Goal: Complete application form

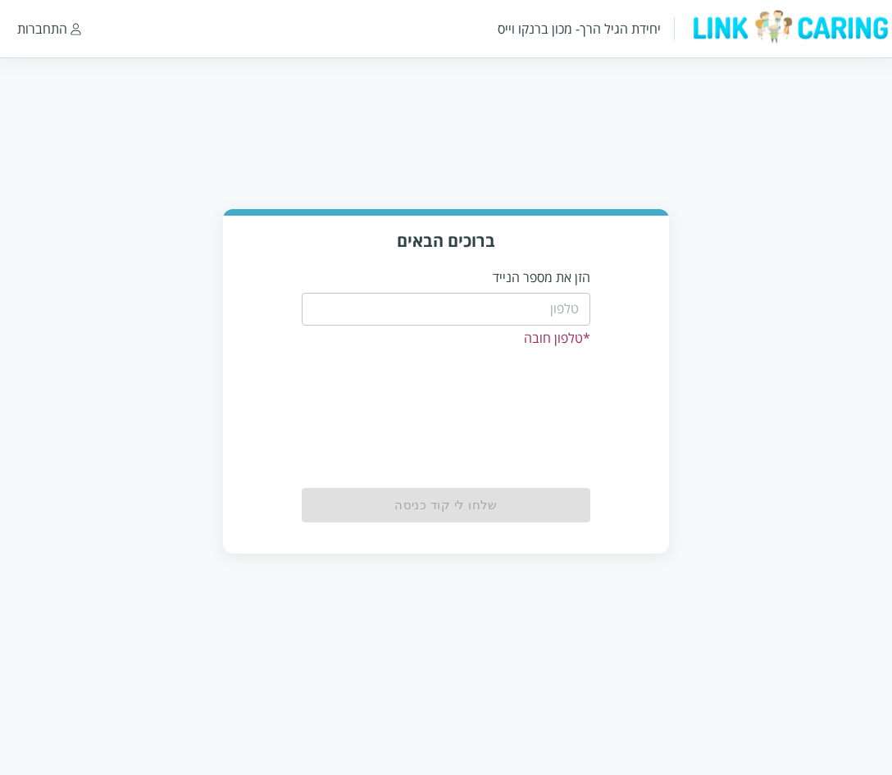
click at [515, 315] on input "tel" at bounding box center [446, 309] width 289 height 33
click at [510, 308] on input "tel" at bounding box center [446, 309] width 289 height 33
type input "0544440000"
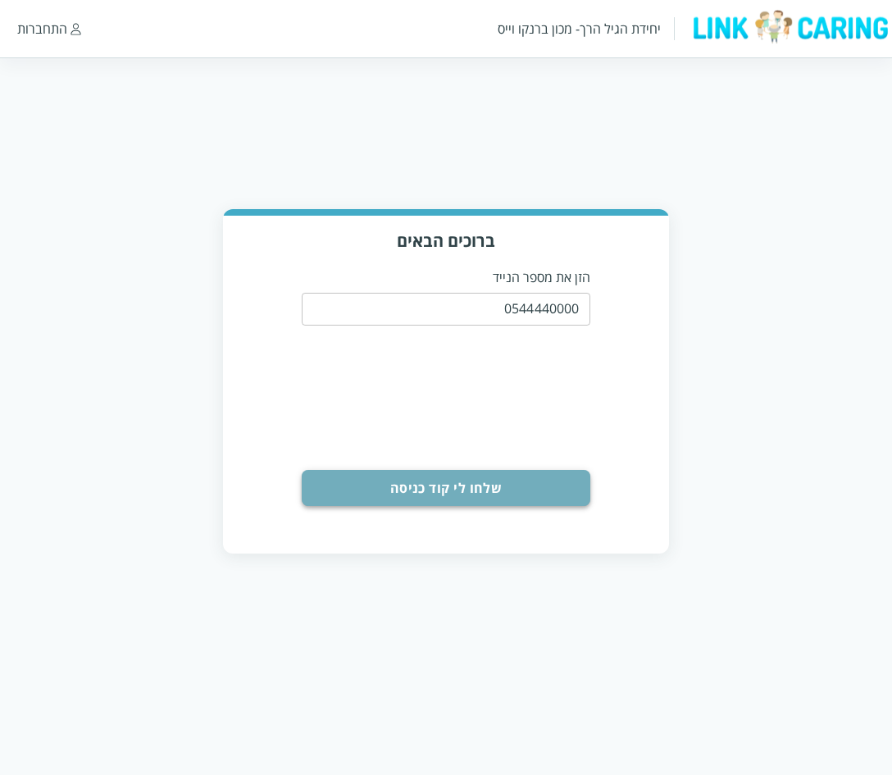
click at [477, 480] on button "שלחו לי קוד כניסה" at bounding box center [446, 488] width 289 height 36
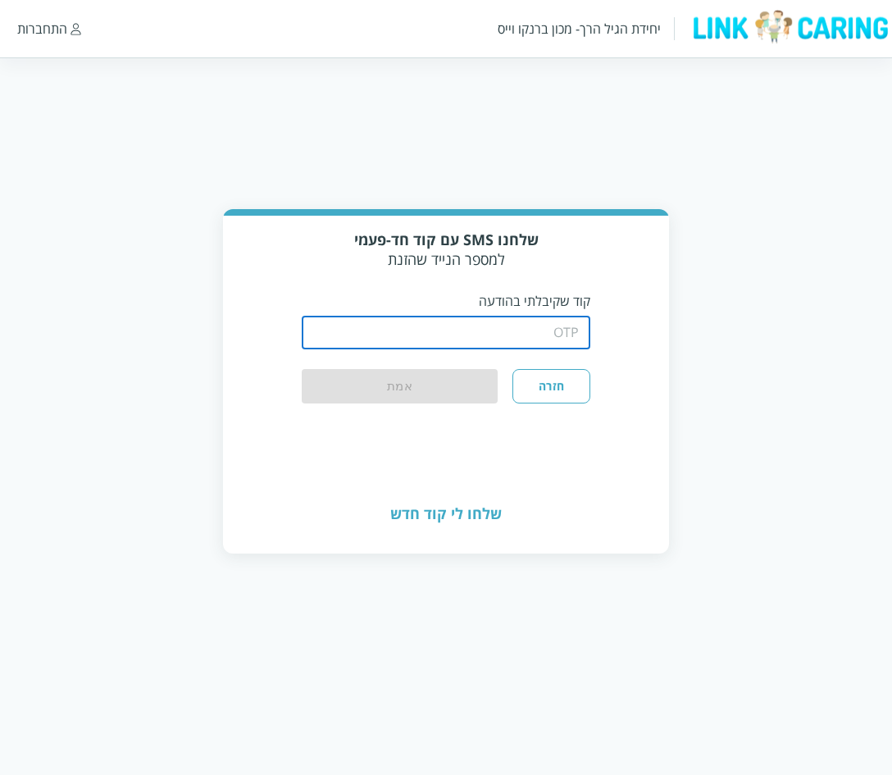
click at [478, 325] on input "string" at bounding box center [446, 332] width 289 height 33
type input "1234"
click at [441, 376] on button "אמת" at bounding box center [400, 387] width 197 height 36
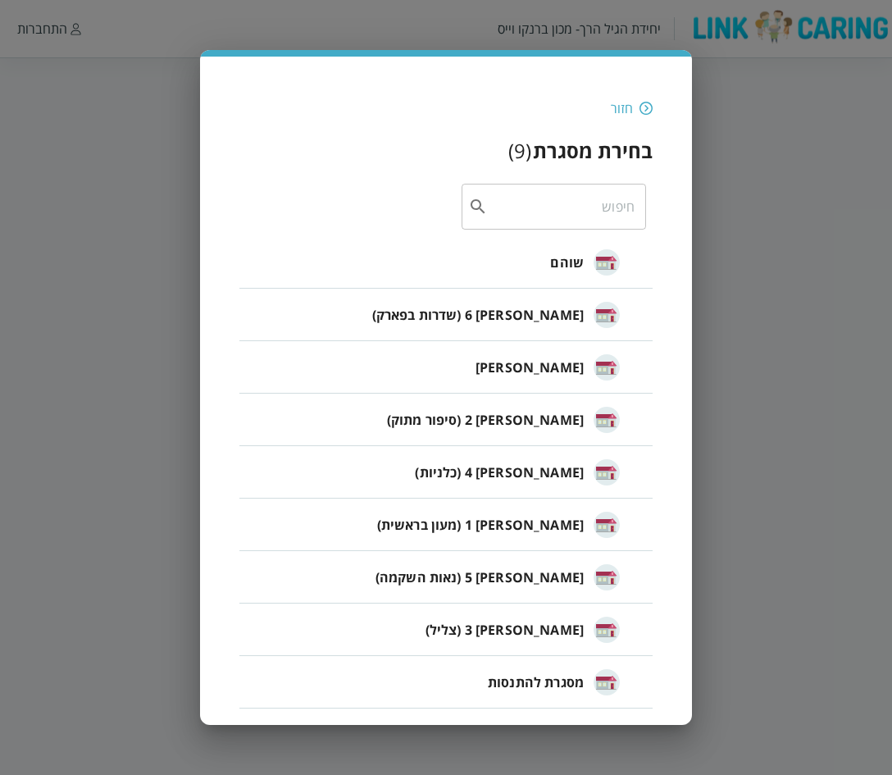
click at [527, 261] on li "שוהם" at bounding box center [445, 262] width 413 height 52
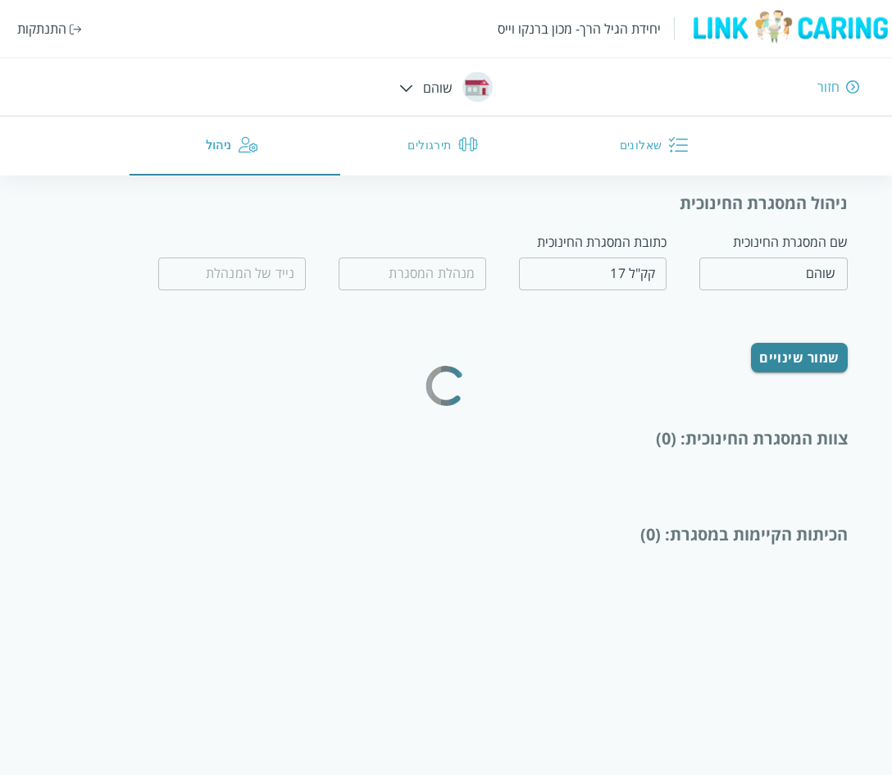
type input "0549008434"
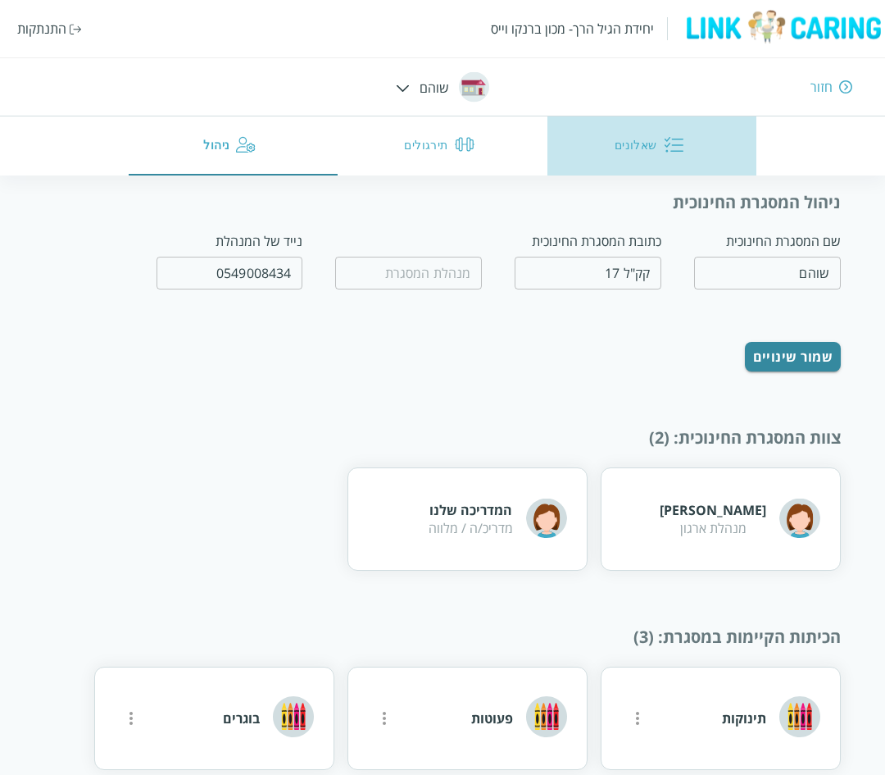
click at [620, 151] on button "שאלונים" at bounding box center [652, 145] width 210 height 59
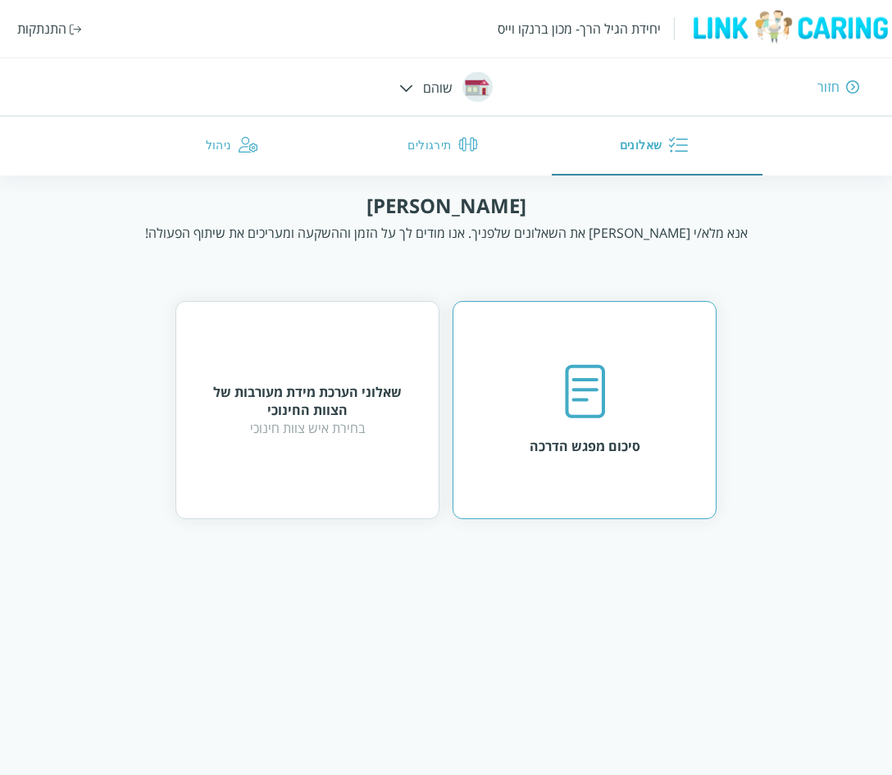
click at [584, 406] on img at bounding box center [584, 392] width 41 height 56
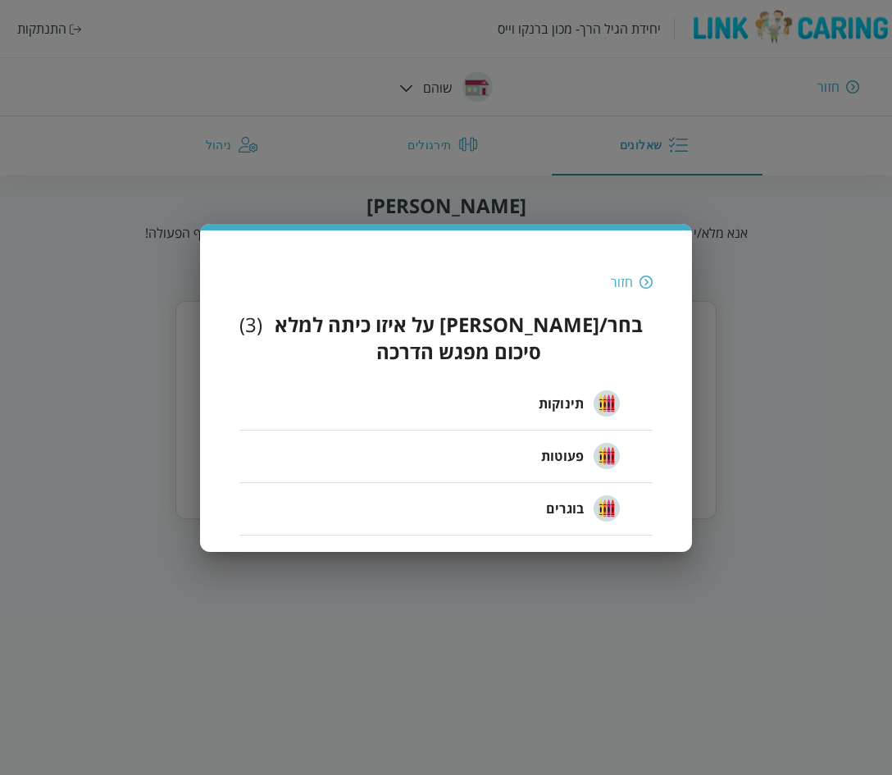
click at [644, 289] on img at bounding box center [645, 282] width 13 height 15
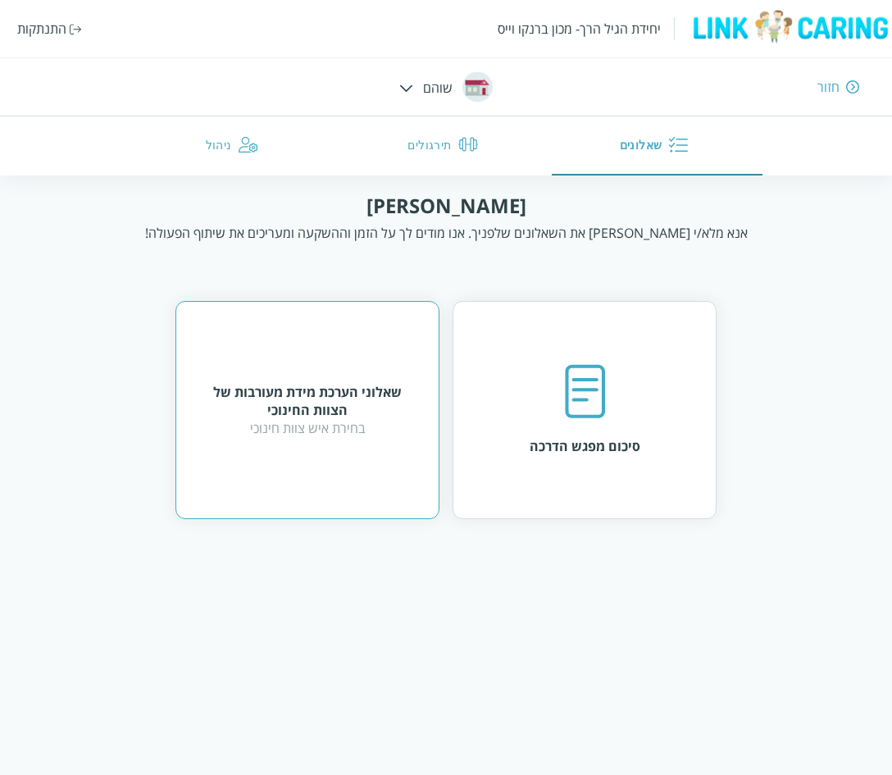
click at [295, 443] on div "שאלוני הערכת מידת מעורבות של הצוות החינוכי בחירת איש צוות חינוכי" at bounding box center [307, 410] width 264 height 218
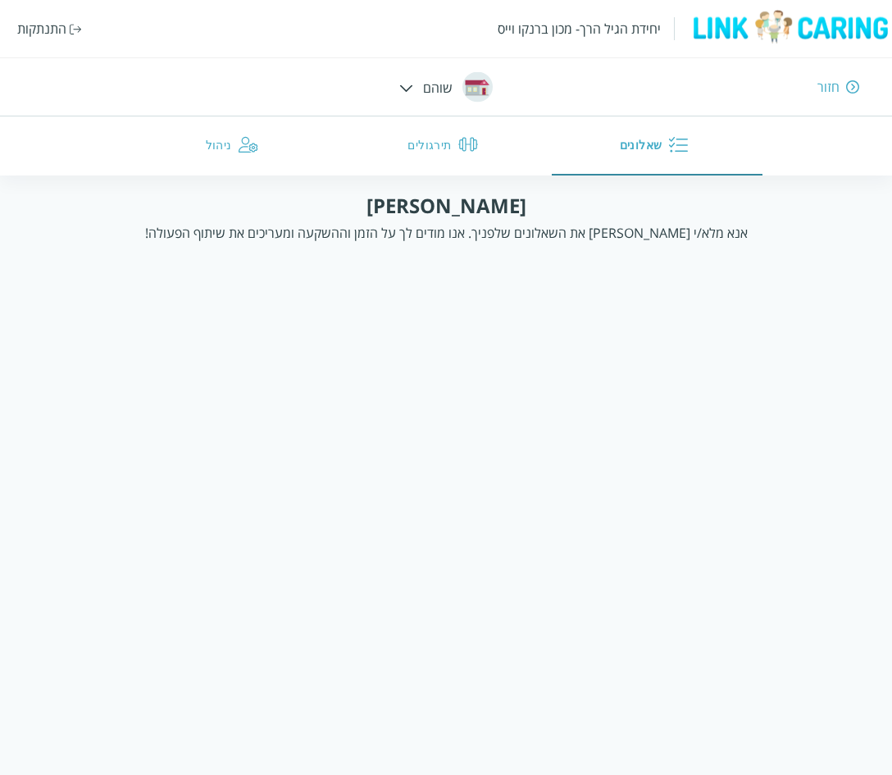
click at [641, 152] on button "שאלונים" at bounding box center [657, 145] width 211 height 59
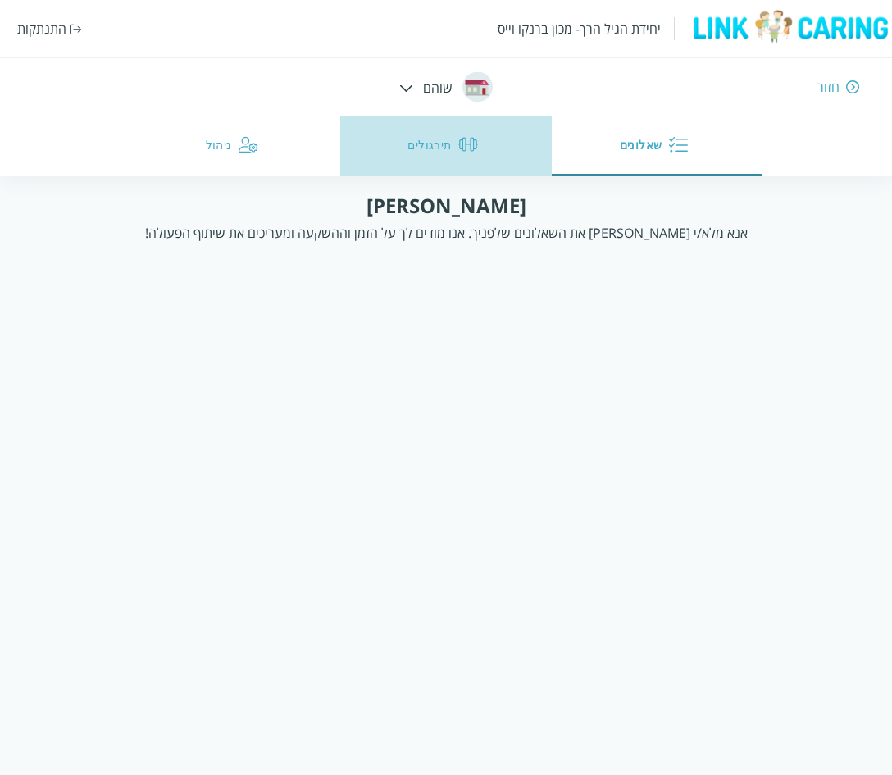
click at [447, 150] on button "תירגולים" at bounding box center [445, 145] width 211 height 59
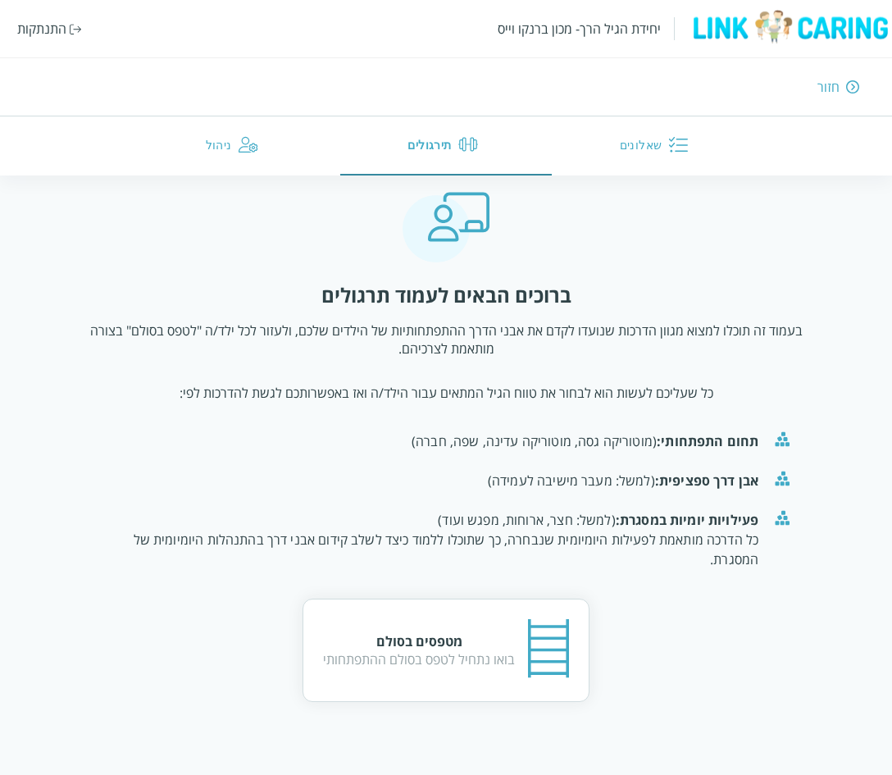
click at [656, 179] on html "יחידת הגיל הרך- מכון ברנקו וייס התנתקות חזור שאלונים תירגולים ניהול ברוכים הבאי…" at bounding box center [446, 367] width 892 height 734
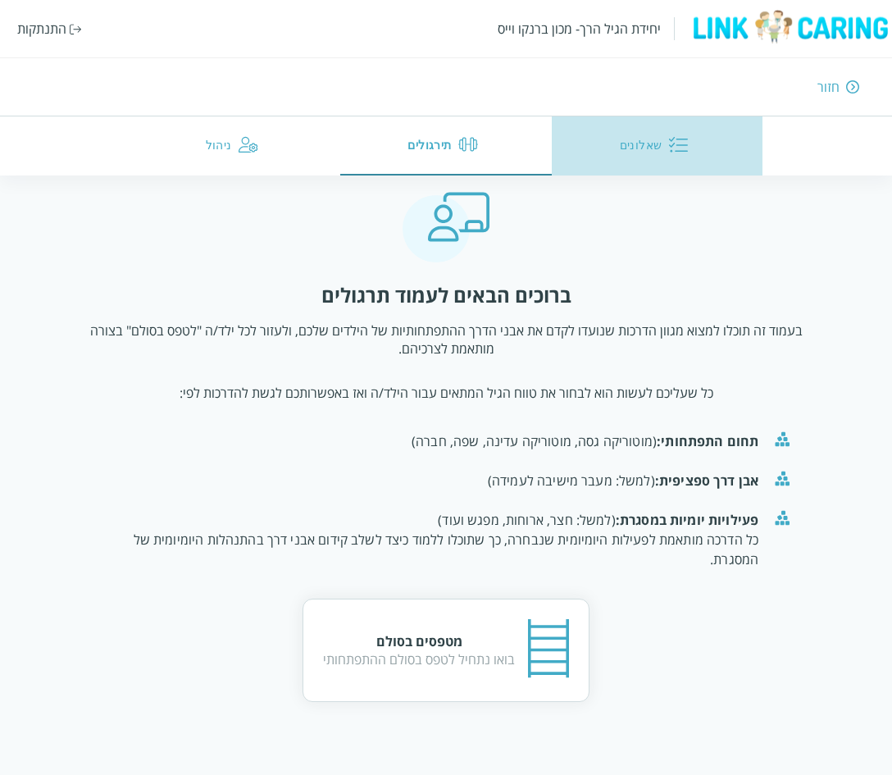
click at [634, 132] on button "שאלונים" at bounding box center [657, 145] width 211 height 59
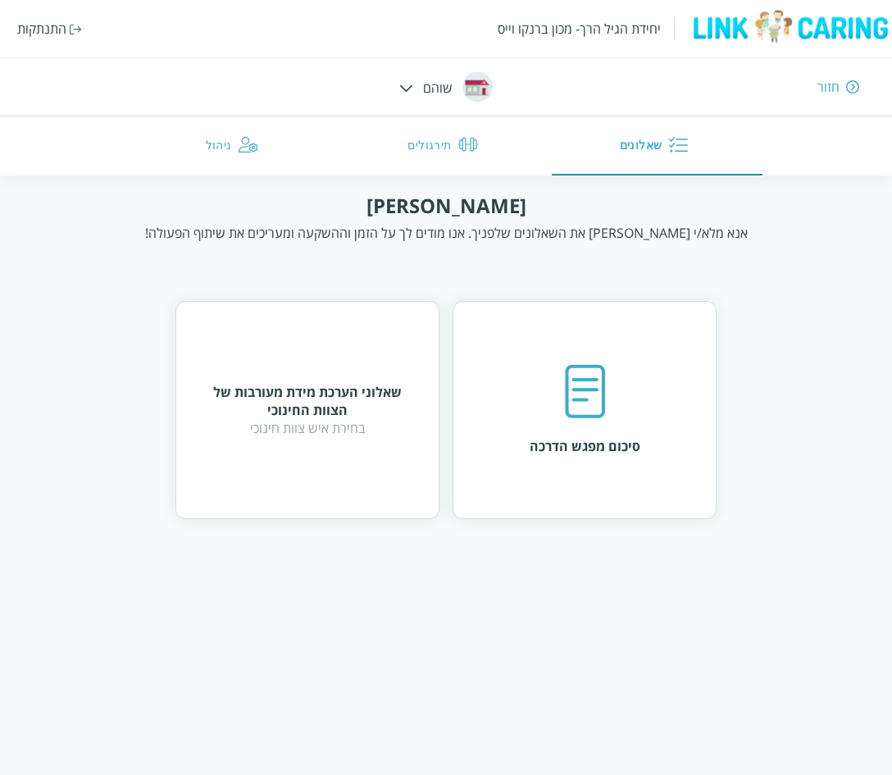
click at [402, 85] on img at bounding box center [406, 87] width 14 height 7
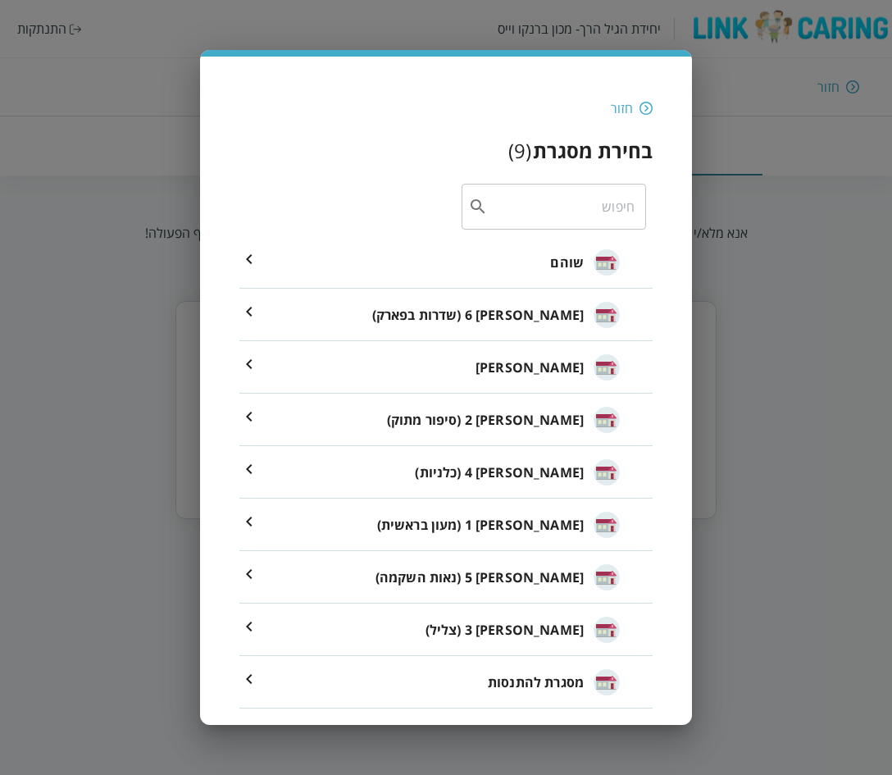
click at [518, 681] on span "מסגרת להתנסות" at bounding box center [536, 682] width 96 height 20
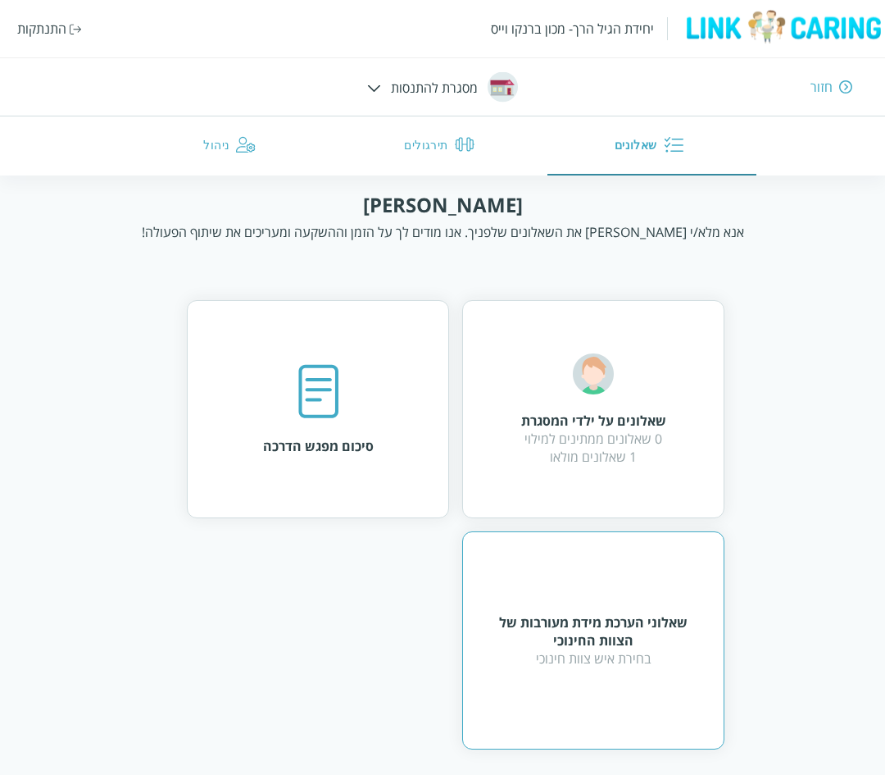
click at [556, 603] on div "שאלוני הערכת מידת מעורבות של הצוות החינוכי בחירת איש צוות חינוכי" at bounding box center [593, 640] width 262 height 218
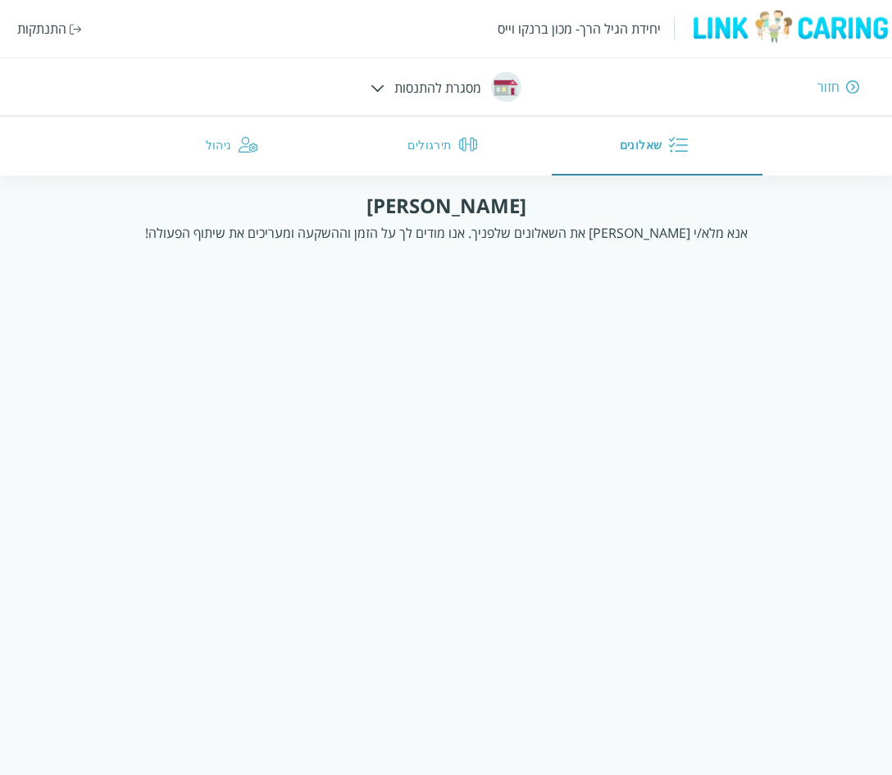
click at [852, 84] on img at bounding box center [852, 86] width 13 height 15
click at [827, 89] on div "חזור" at bounding box center [828, 87] width 22 height 18
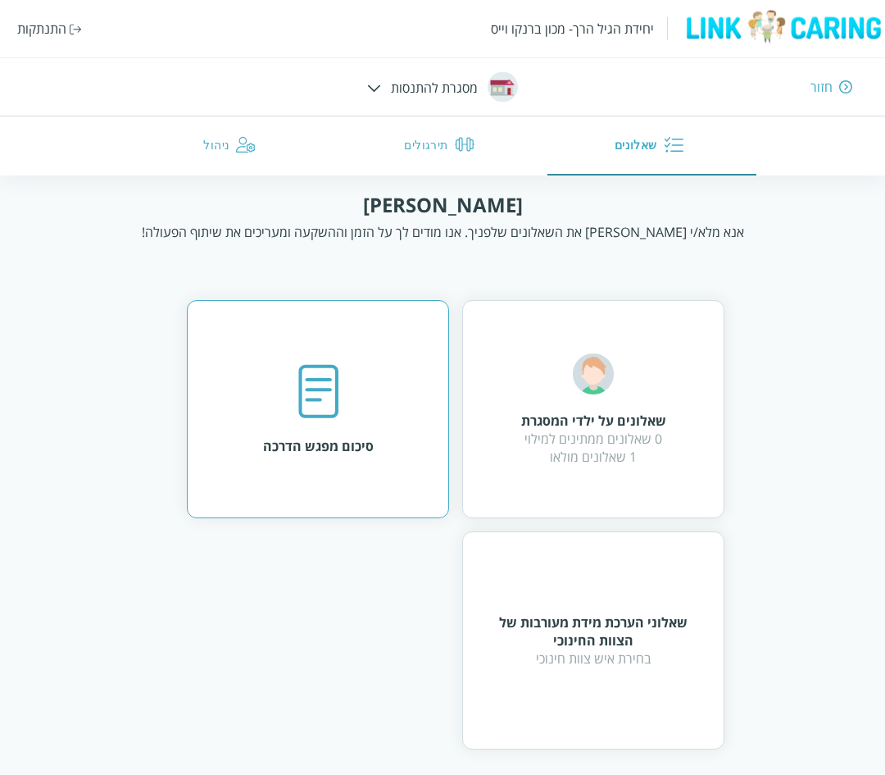
click at [320, 398] on img at bounding box center [318, 392] width 41 height 56
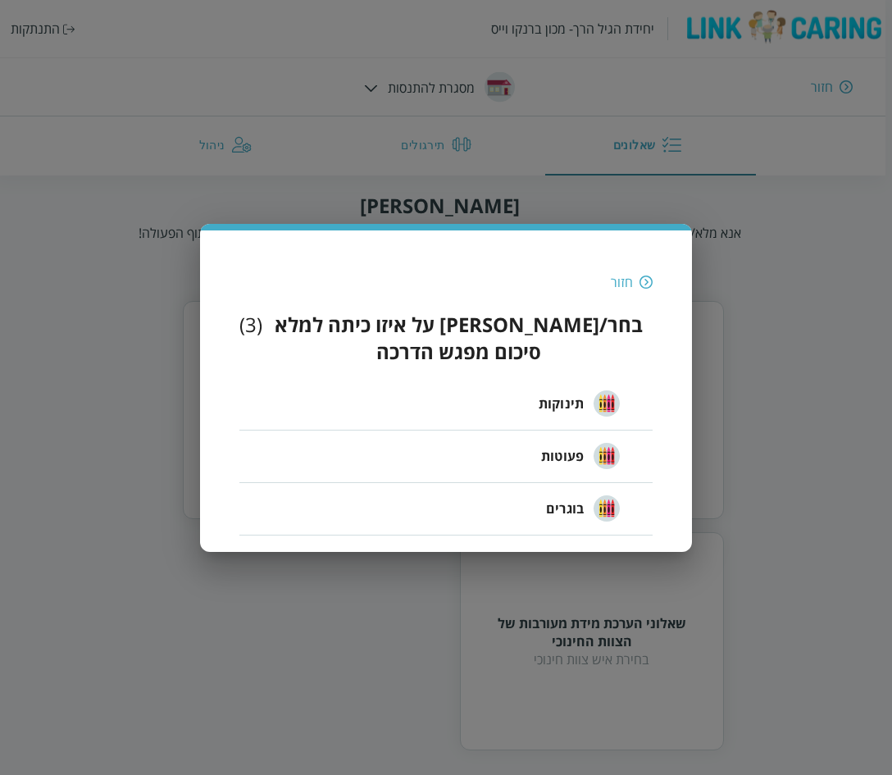
click at [546, 446] on span "פעוטות" at bounding box center [562, 456] width 43 height 20
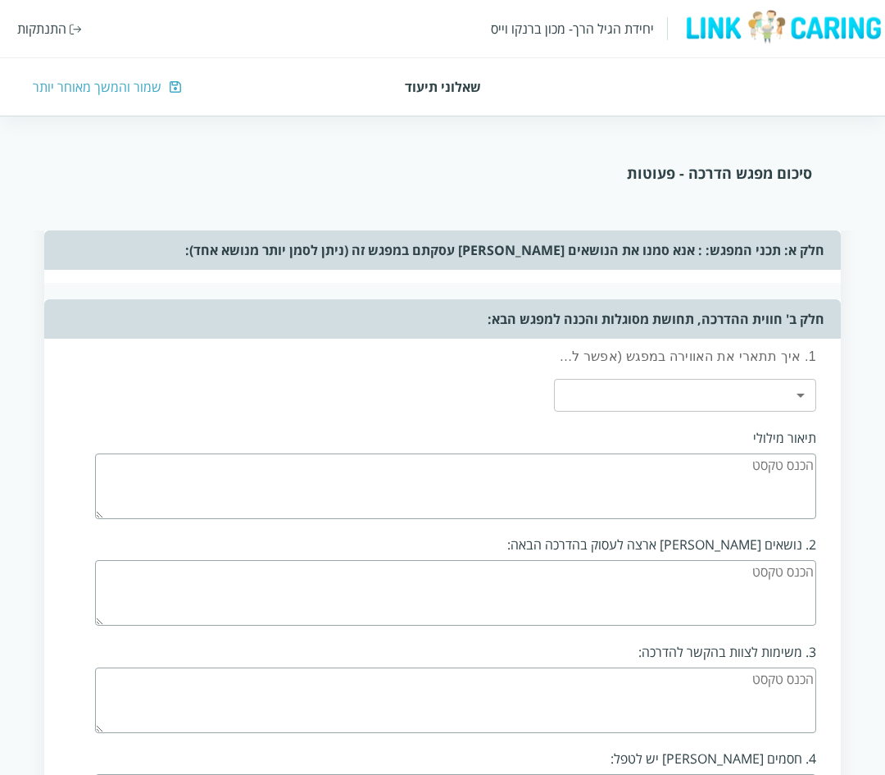
scroll to position [517, 0]
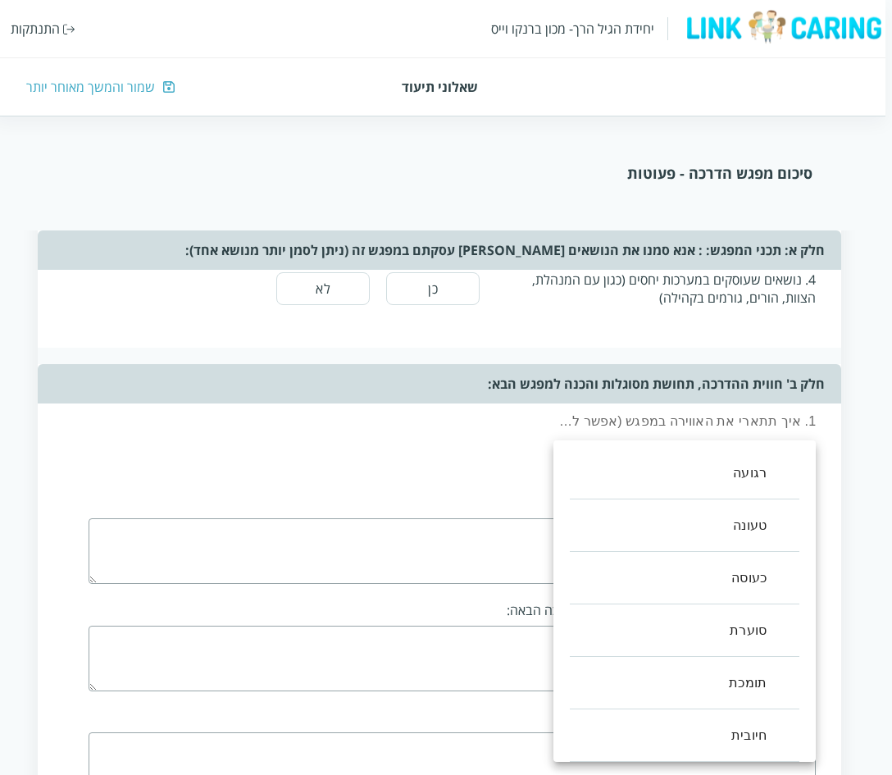
click at [664, 447] on body "יחידת הגיל הרך- מכון ברנקו וייס התנתקות שאלוני תיעוד שמור והמשך מאוחר יותר סיכו…" at bounding box center [442, 435] width 898 height 1601
click at [298, 452] on div at bounding box center [446, 387] width 892 height 775
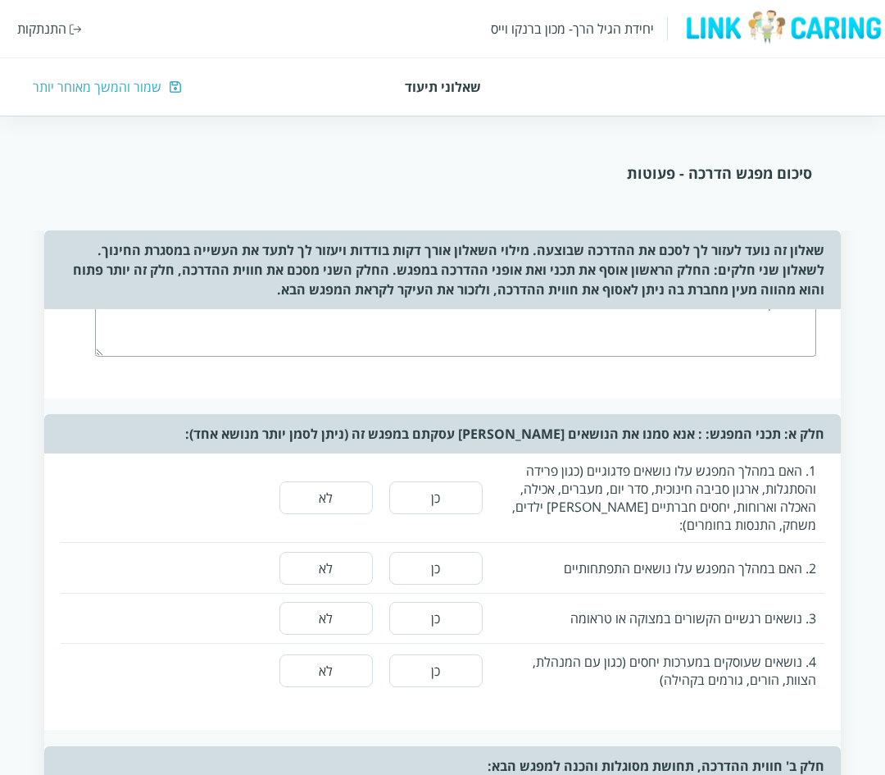
scroll to position [0, 0]
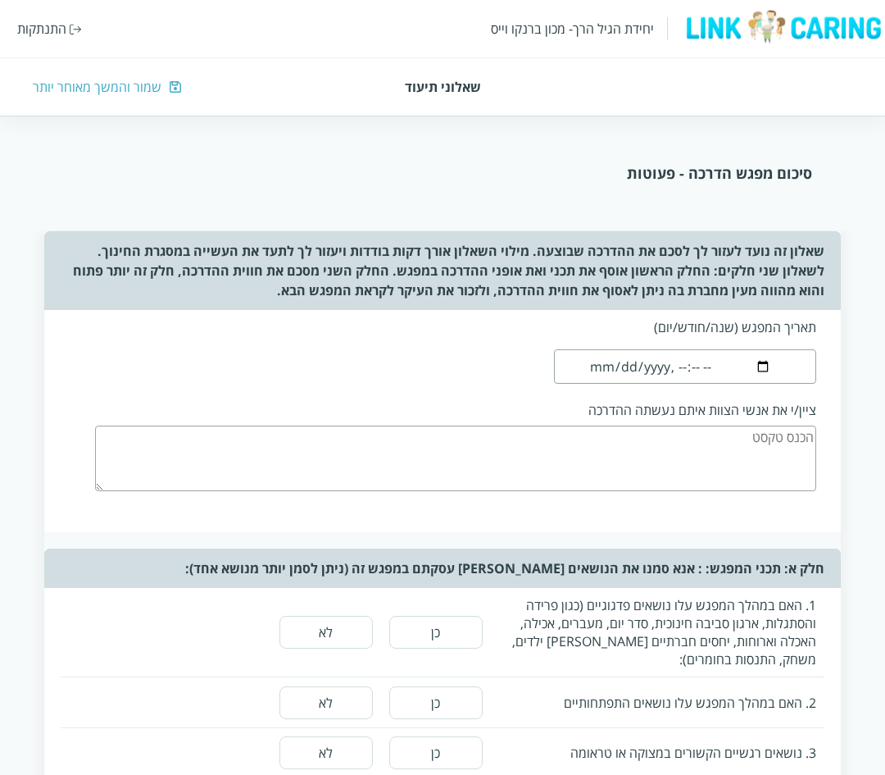
click at [528, 486] on textarea at bounding box center [455, 458] width 721 height 66
click at [101, 82] on div "שמור והמשך מאוחר יותר" at bounding box center [97, 87] width 129 height 18
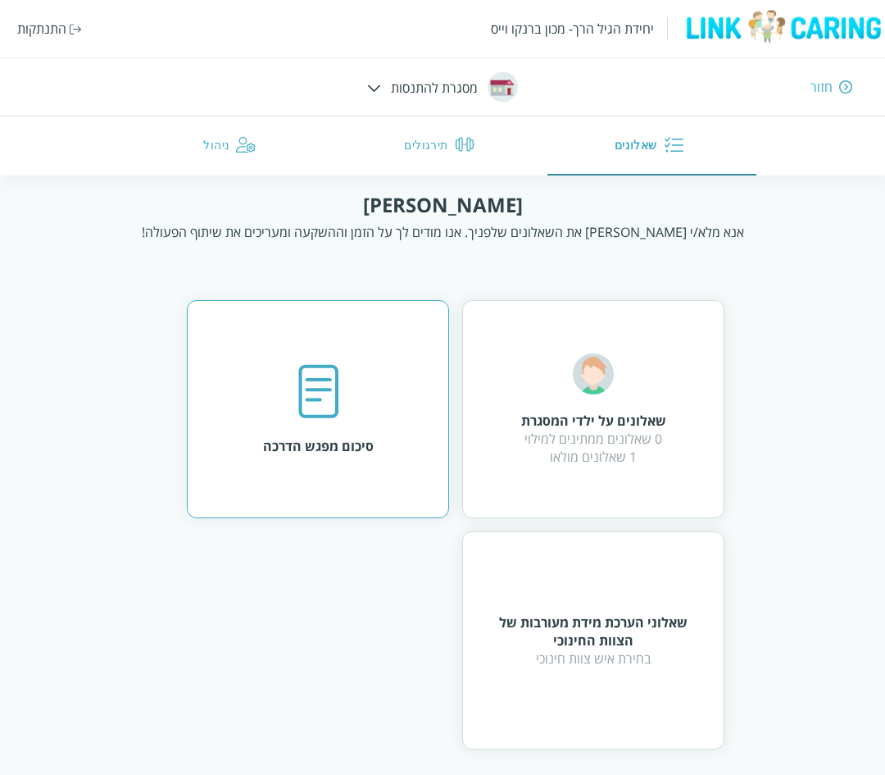
click at [326, 447] on div "סיכום מפגש הדרכה" at bounding box center [318, 446] width 111 height 18
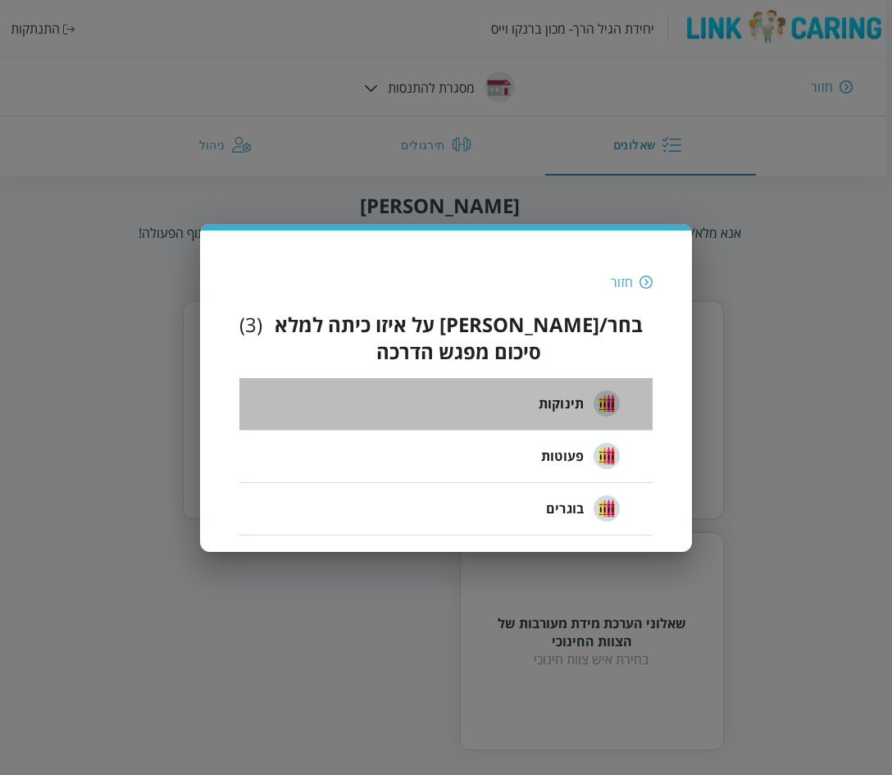
click at [543, 393] on span "תינוקות" at bounding box center [560, 403] width 45 height 20
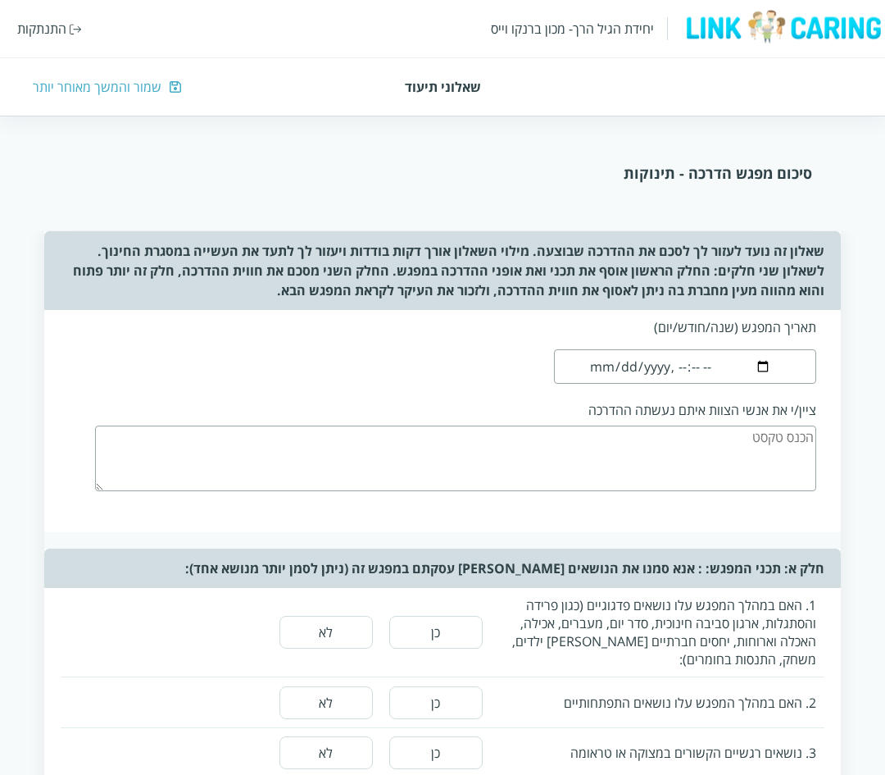
click at [619, 366] on input "datetime-local" at bounding box center [685, 366] width 262 height 34
click at [690, 442] on textarea at bounding box center [455, 458] width 721 height 66
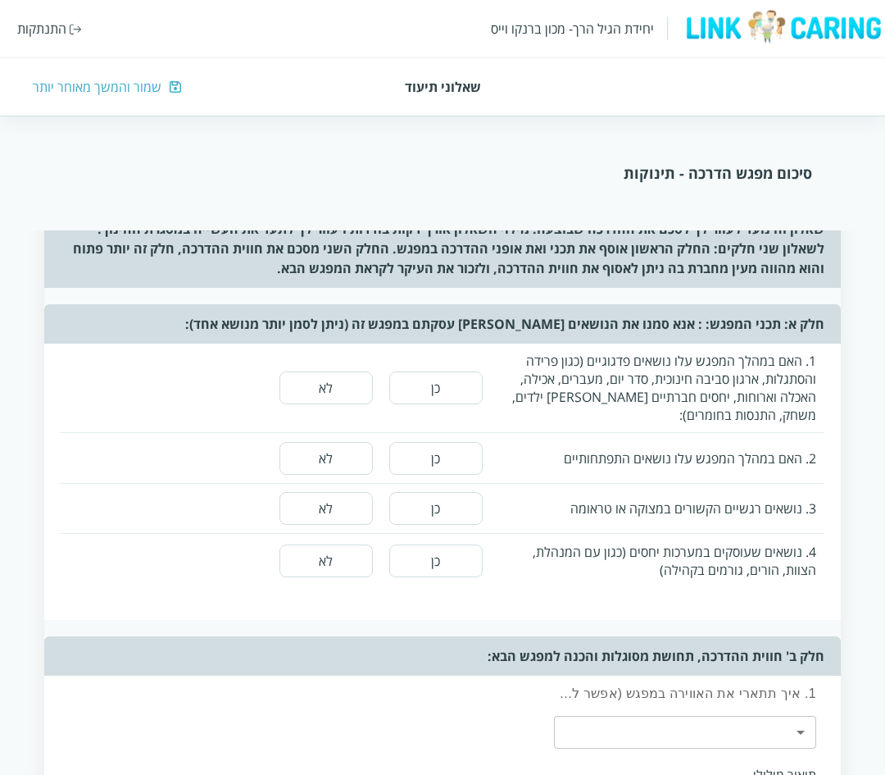
scroll to position [246, 0]
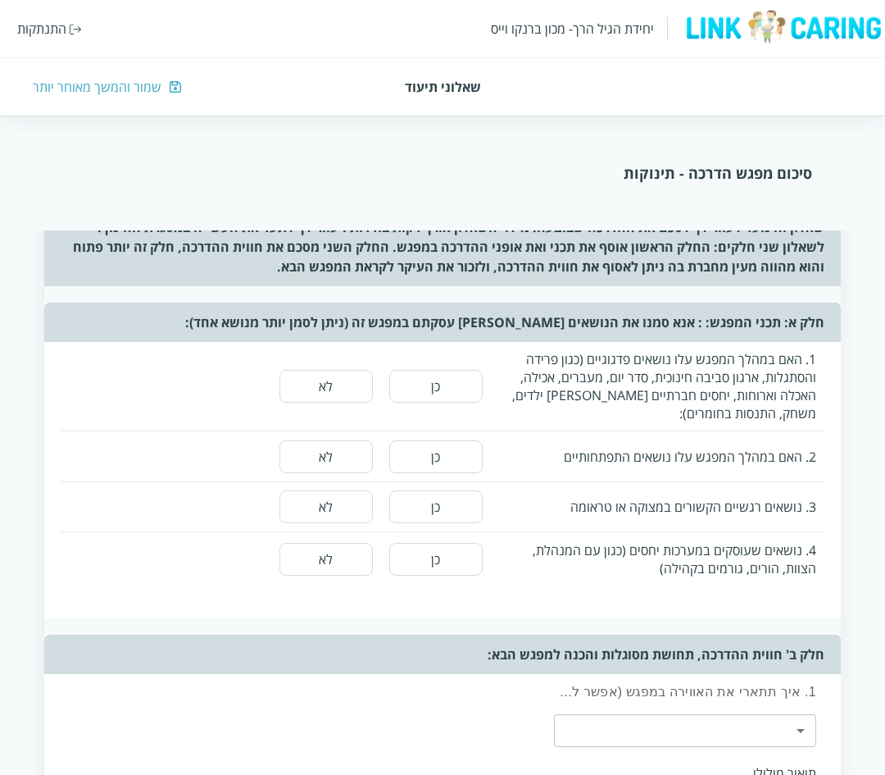
type textarea "כולם"
click at [313, 388] on button "לא" at bounding box center [325, 386] width 93 height 33
click at [325, 460] on button "לא" at bounding box center [325, 456] width 93 height 33
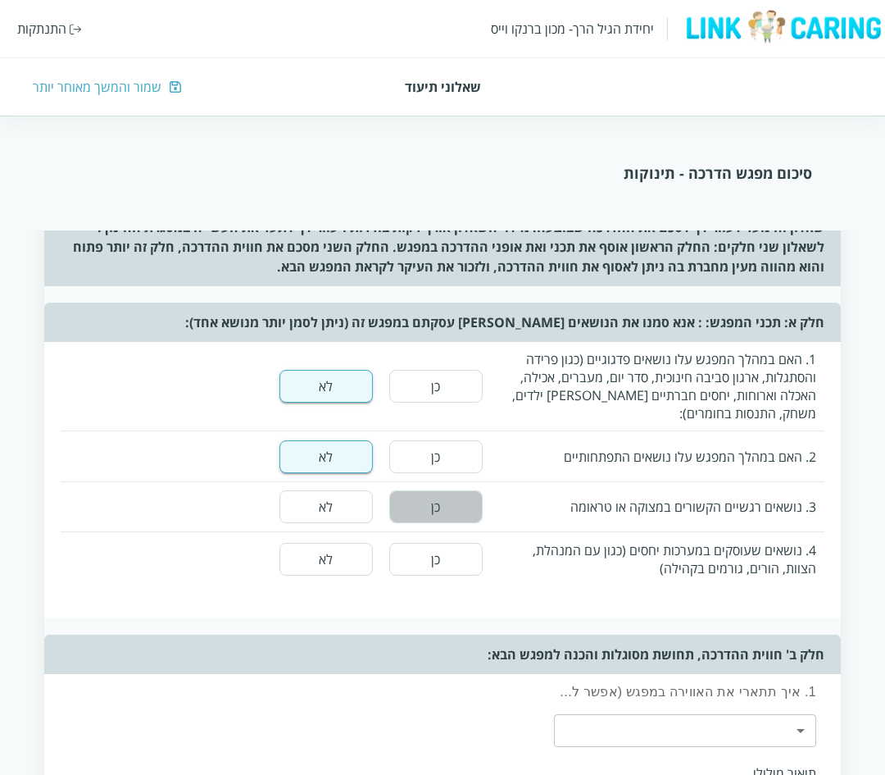
click at [440, 511] on button "כן" at bounding box center [435, 506] width 93 height 33
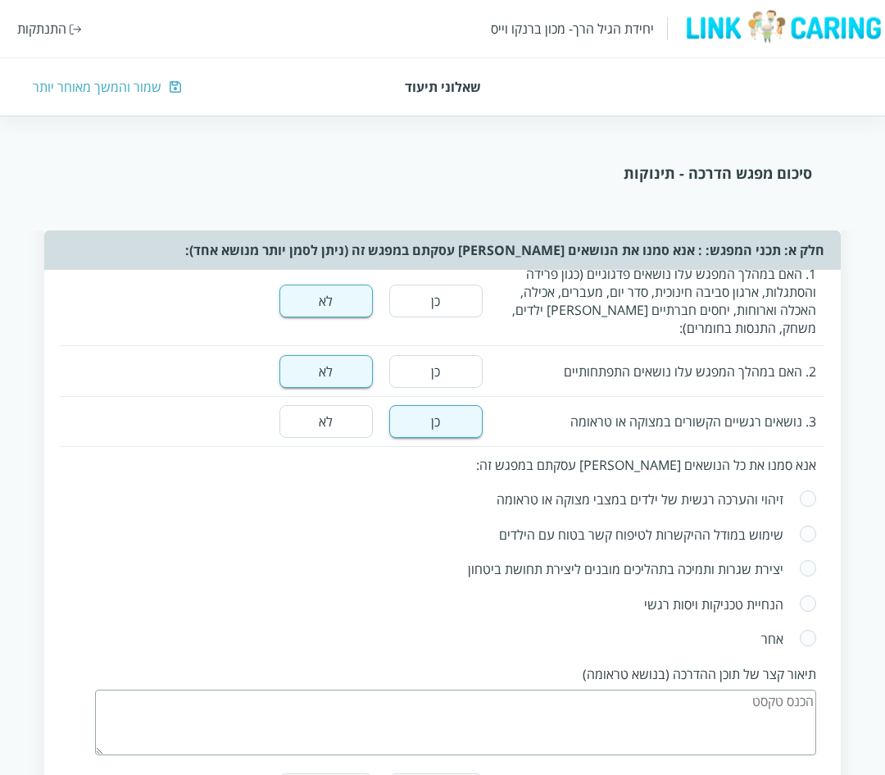
scroll to position [492, 0]
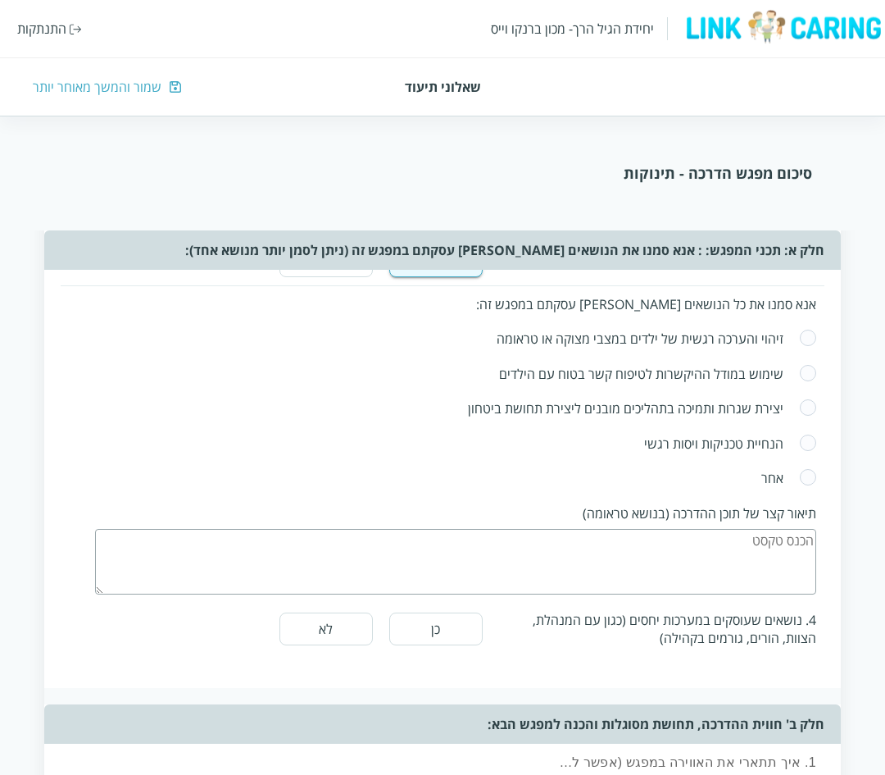
click at [808, 329] on span at bounding box center [808, 339] width 18 height 20
radio input "true"
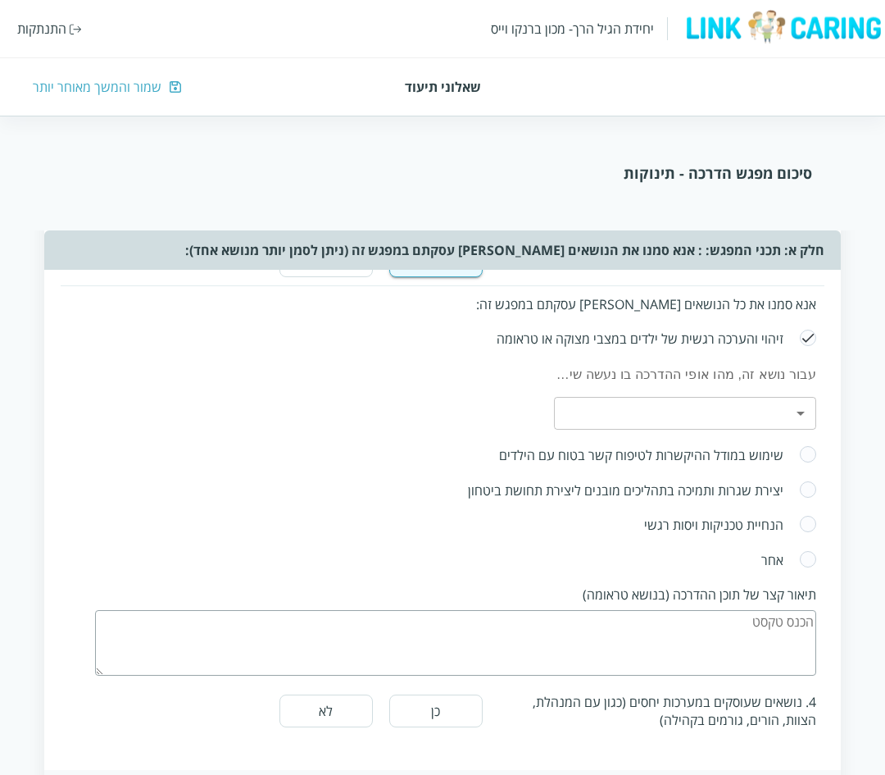
drag, startPoint x: 807, startPoint y: 485, endPoint x: 804, endPoint y: 462, distance: 23.2
click at [807, 486] on span at bounding box center [808, 490] width 18 height 20
radio input "true"
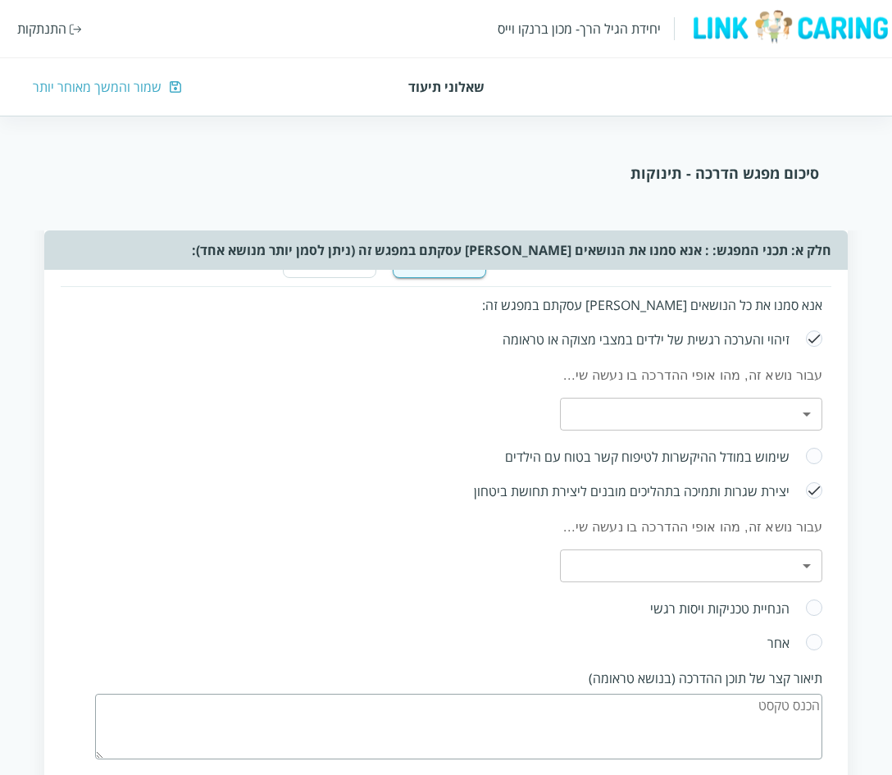
click at [790, 415] on body "יחידת הגיל הרך- מכון ברנקו וייס התנתקות שאלוני תיעוד שמור והמשך מאוחר יותר סיכו…" at bounding box center [446, 701] width 892 height 2081
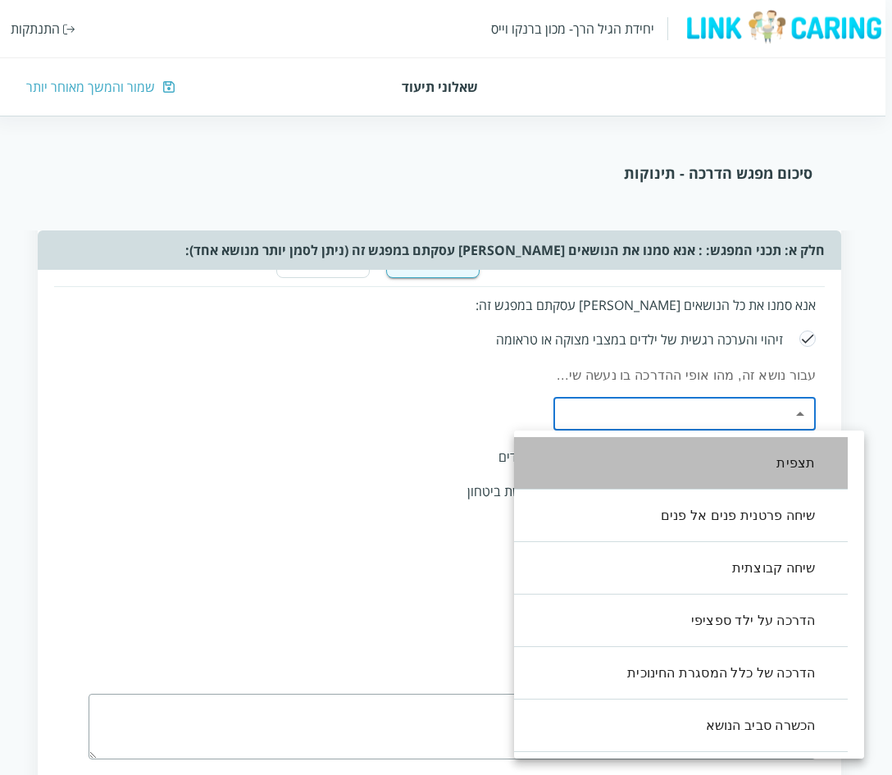
click at [739, 463] on li "תצפית" at bounding box center [672, 463] width 350 height 52
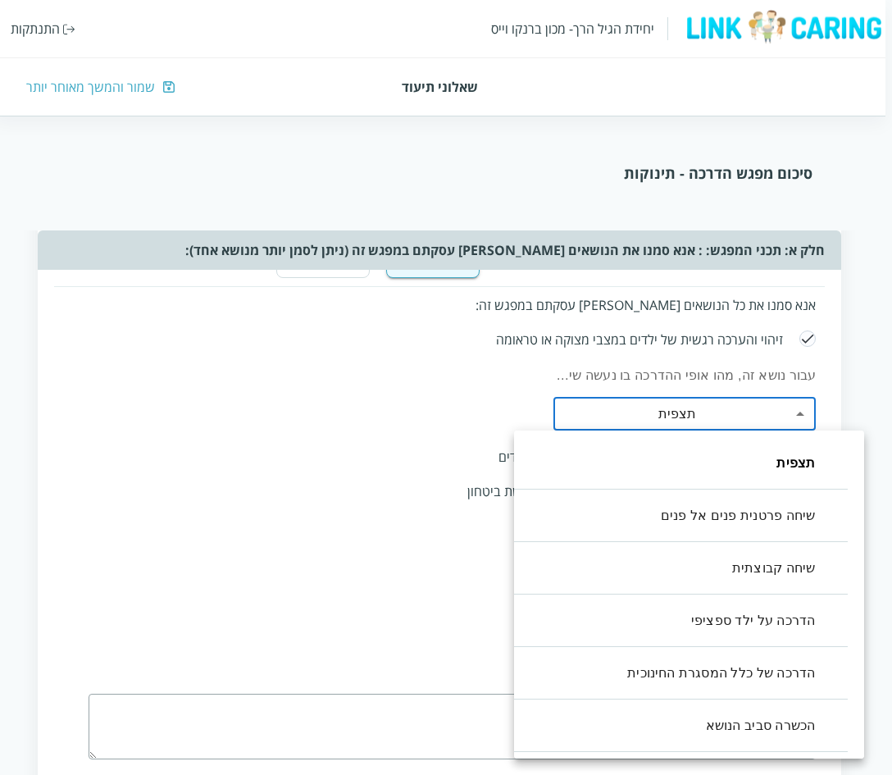
click at [747, 543] on li "שיחה קבוצתית" at bounding box center [672, 568] width 350 height 52
type input ",0,2"
click at [361, 488] on div at bounding box center [446, 387] width 892 height 775
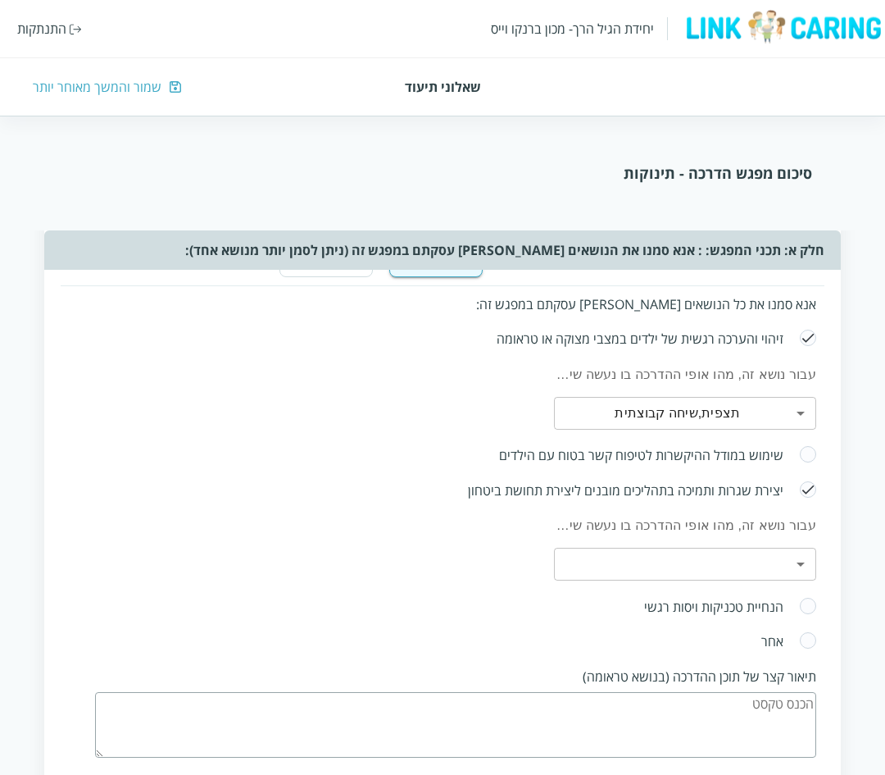
click at [682, 545] on div "עבור נושא זה, מהו אופי ההדרכה בו נעשה שימוש ​ ​" at bounding box center [685, 548] width 262 height 65
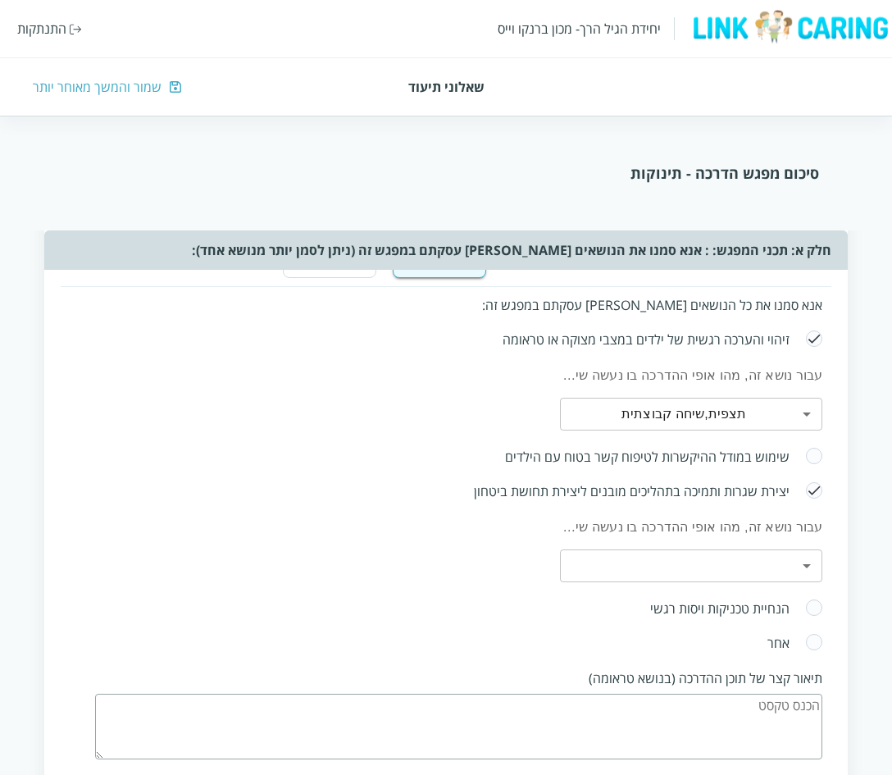
click at [681, 562] on body "יחידת הגיל הרך- מכון ברנקו וייס התנתקות שאלוני תיעוד שמור והמשך מאוחר יותר סיכו…" at bounding box center [446, 701] width 892 height 2081
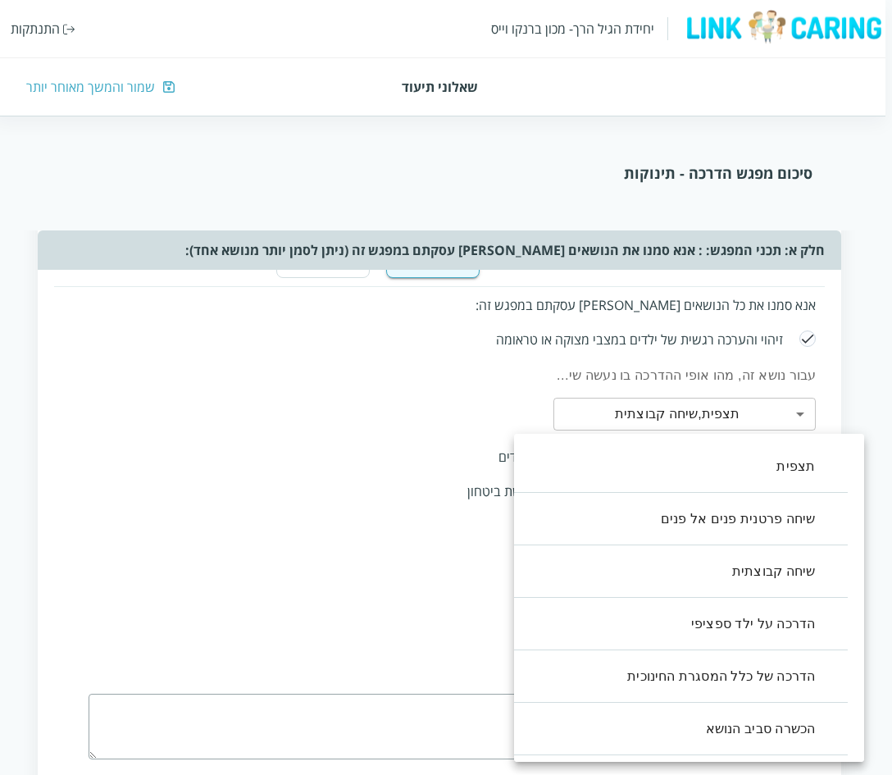
click at [662, 629] on li "הדרכה על ילד ספציפי" at bounding box center [672, 623] width 350 height 52
type input ",3"
click at [248, 502] on div at bounding box center [446, 387] width 892 height 775
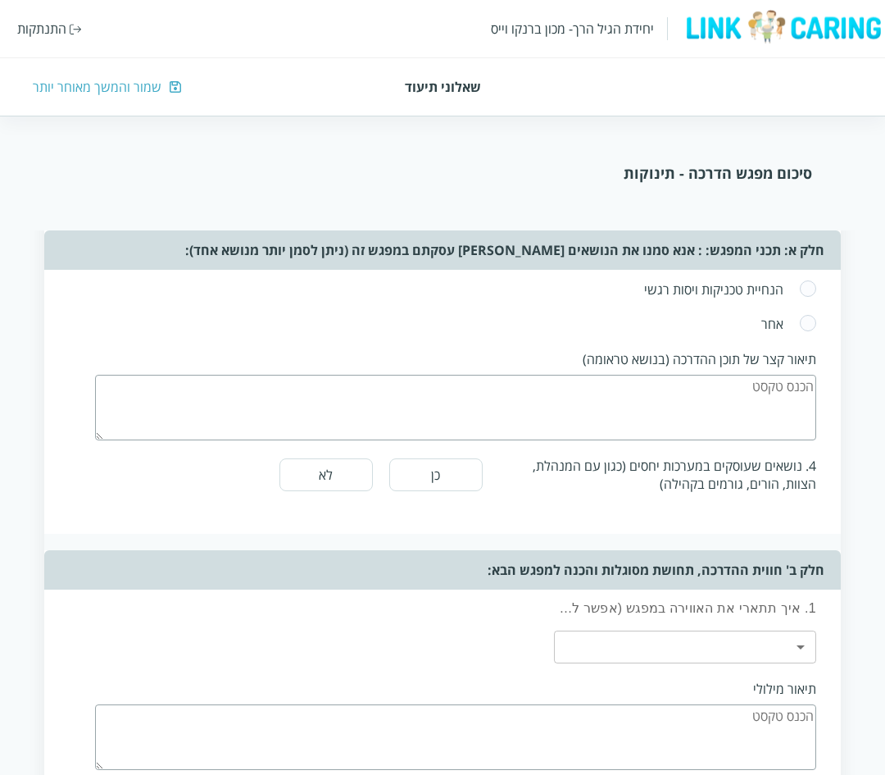
scroll to position [820, 0]
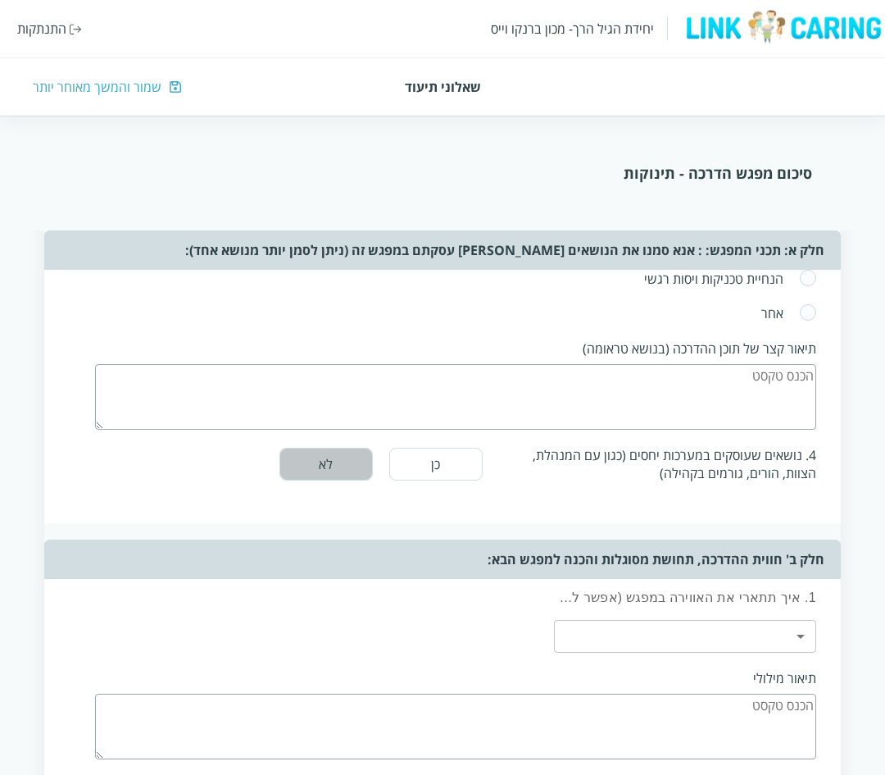
click at [326, 470] on button "לא" at bounding box center [325, 463] width 93 height 33
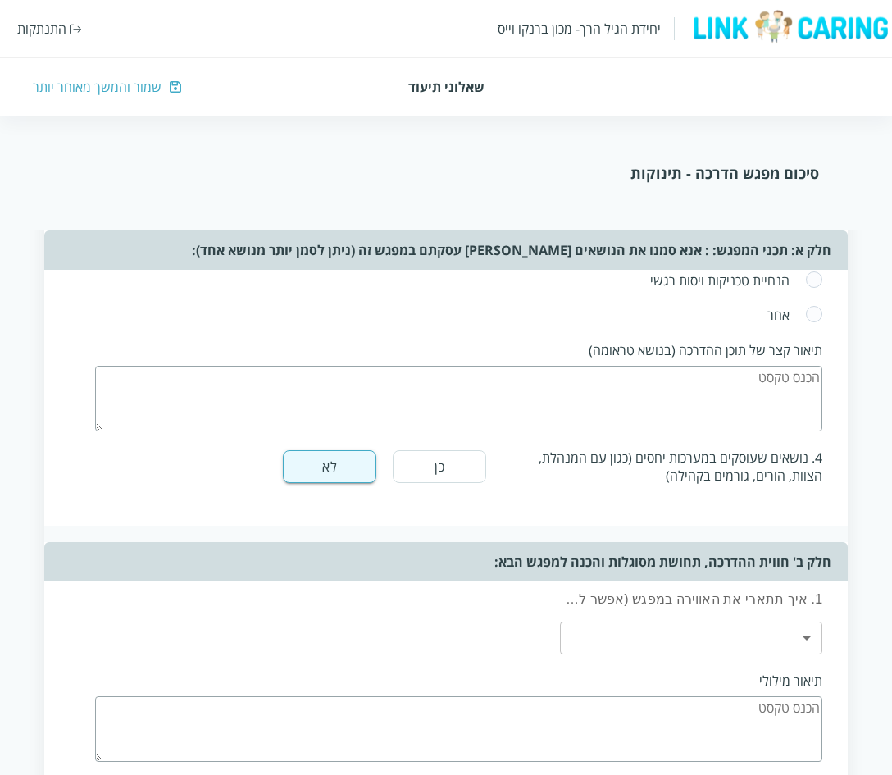
click at [735, 635] on body "יחידת הגיל הרך- מכון ברנקו וייס התנתקות שאלוני תיעוד שמור והמשך מאוחר יותר סיכו…" at bounding box center [446, 373] width 892 height 2081
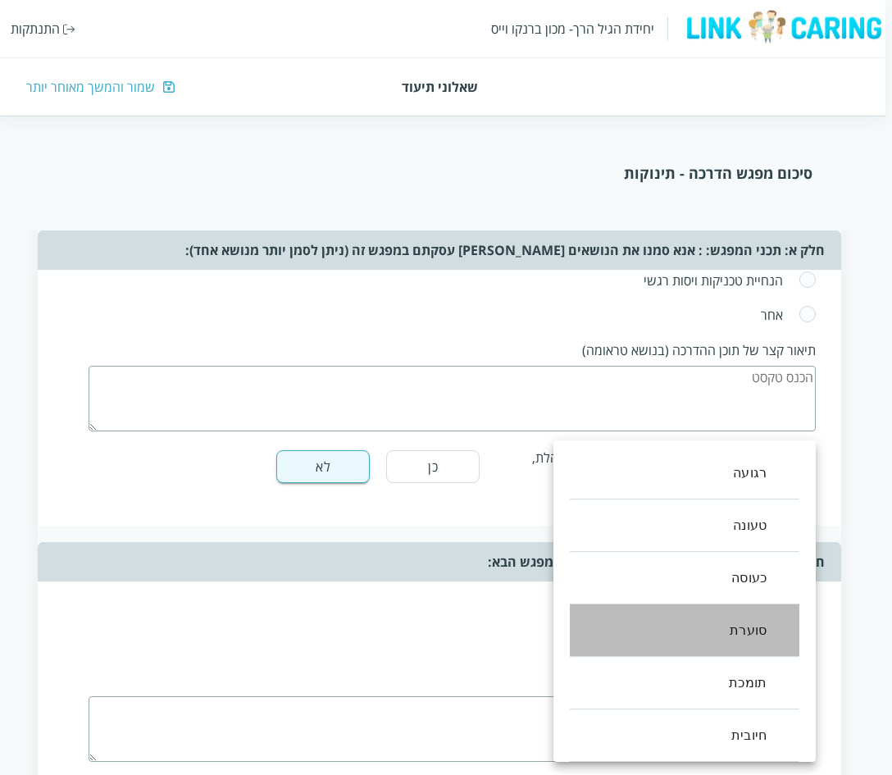
click at [715, 625] on li "סוערת" at bounding box center [684, 630] width 229 height 52
type input ",3"
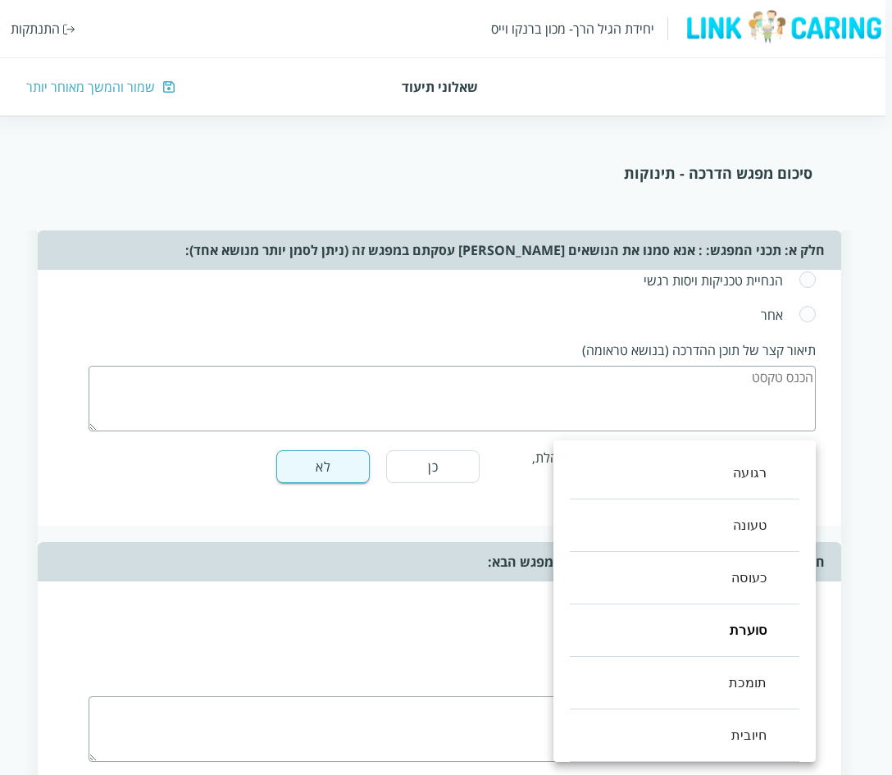
click at [455, 642] on div at bounding box center [446, 387] width 892 height 775
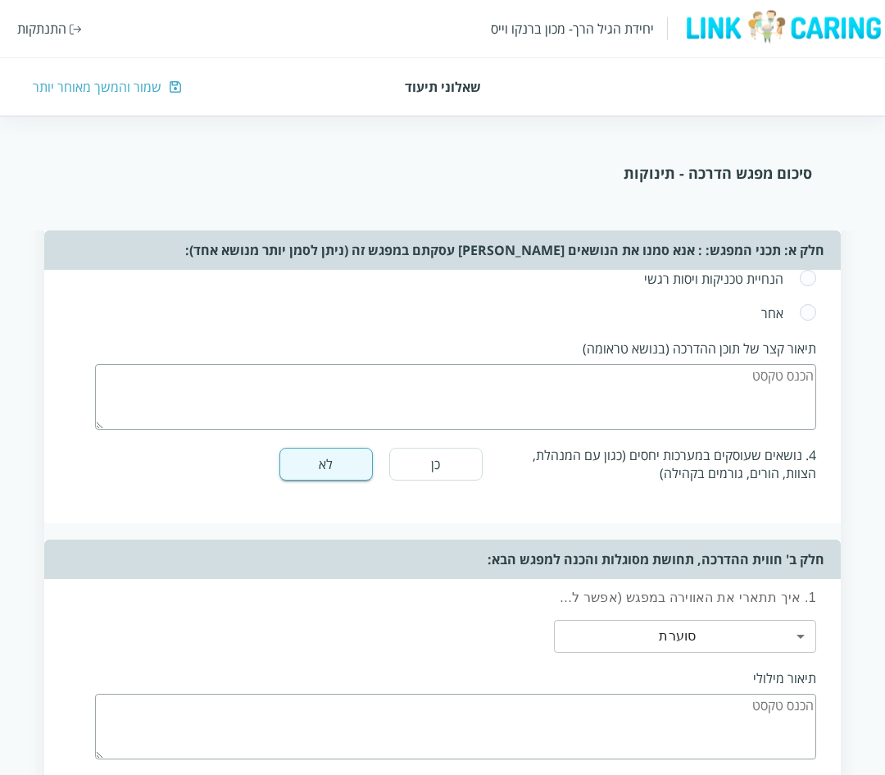
click at [620, 711] on textarea at bounding box center [455, 726] width 721 height 66
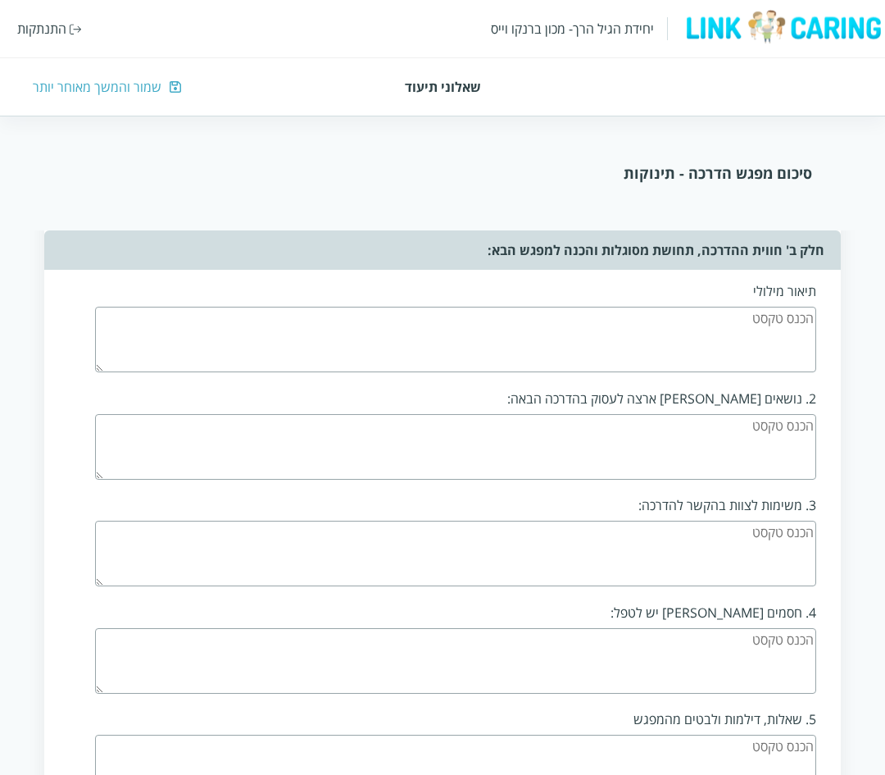
scroll to position [1229, 0]
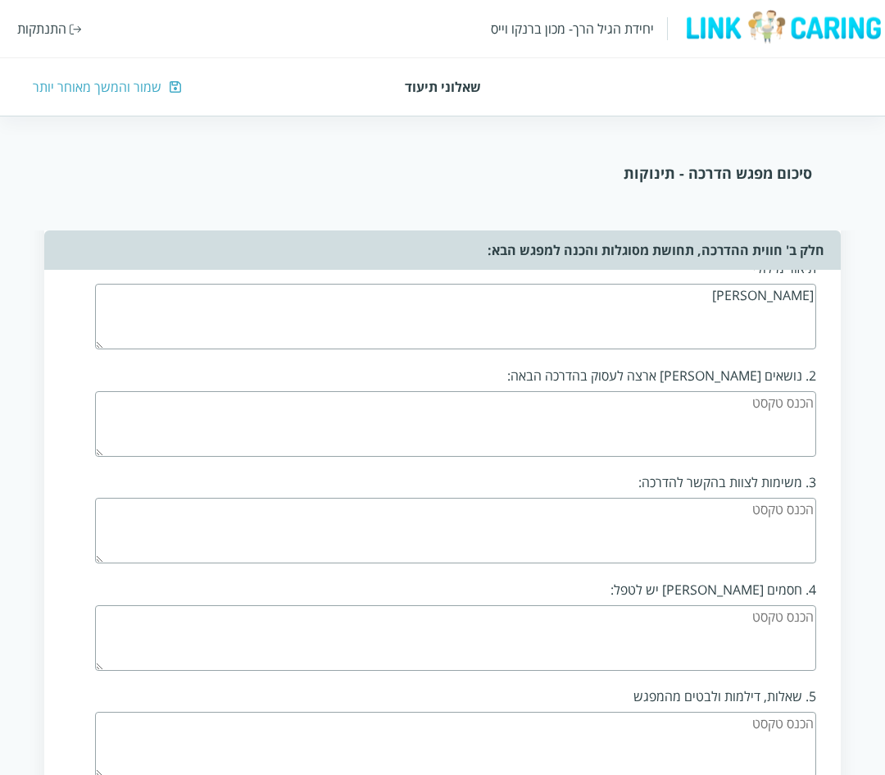
type textarea "םםם"
click at [614, 434] on textarea at bounding box center [455, 424] width 721 height 66
type textarea "םםםםםםםםם"
click at [662, 531] on textarea at bounding box center [455, 530] width 721 height 66
type textarea "םםםםםםםםם"
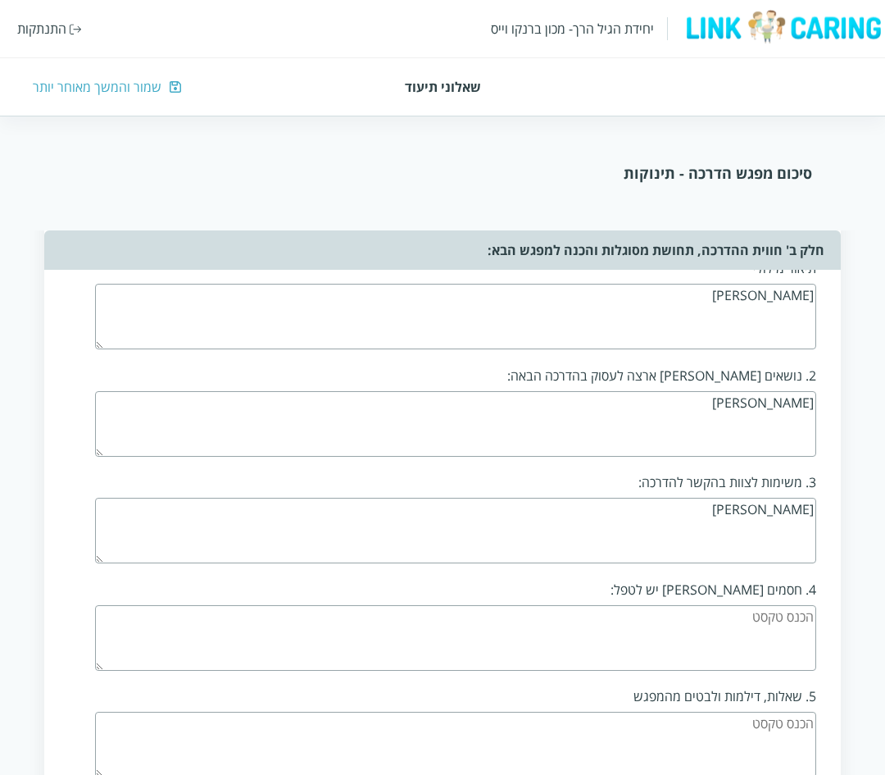
click at [699, 634] on textarea at bounding box center [455, 638] width 721 height 66
type textarea "םםםםםםםםםםםםםם"
click at [709, 737] on textarea at bounding box center [455, 744] width 721 height 66
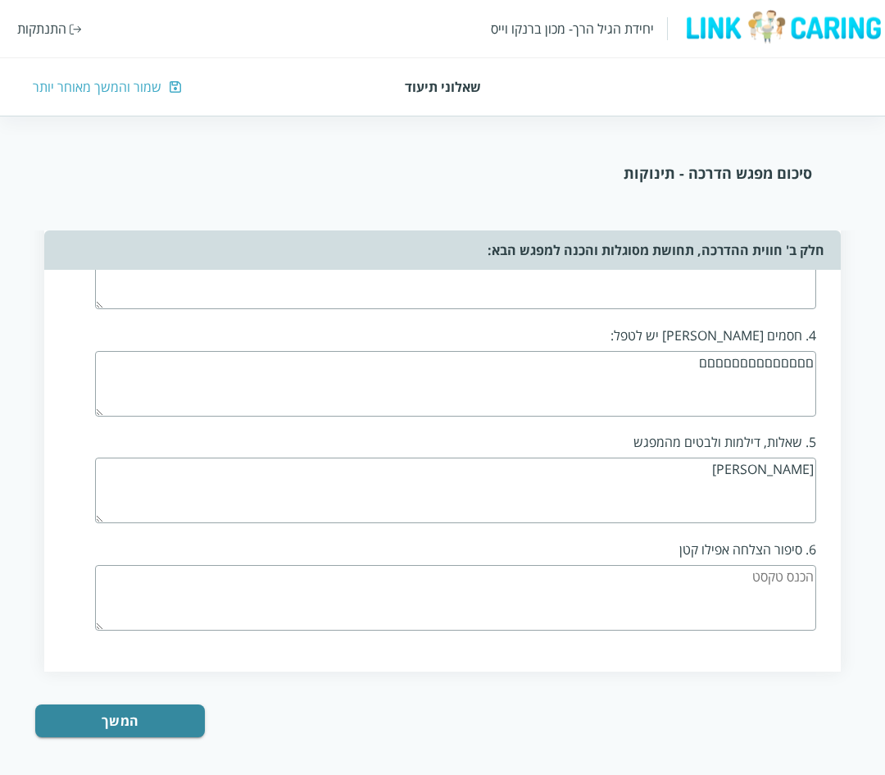
scroll to position [1488, 0]
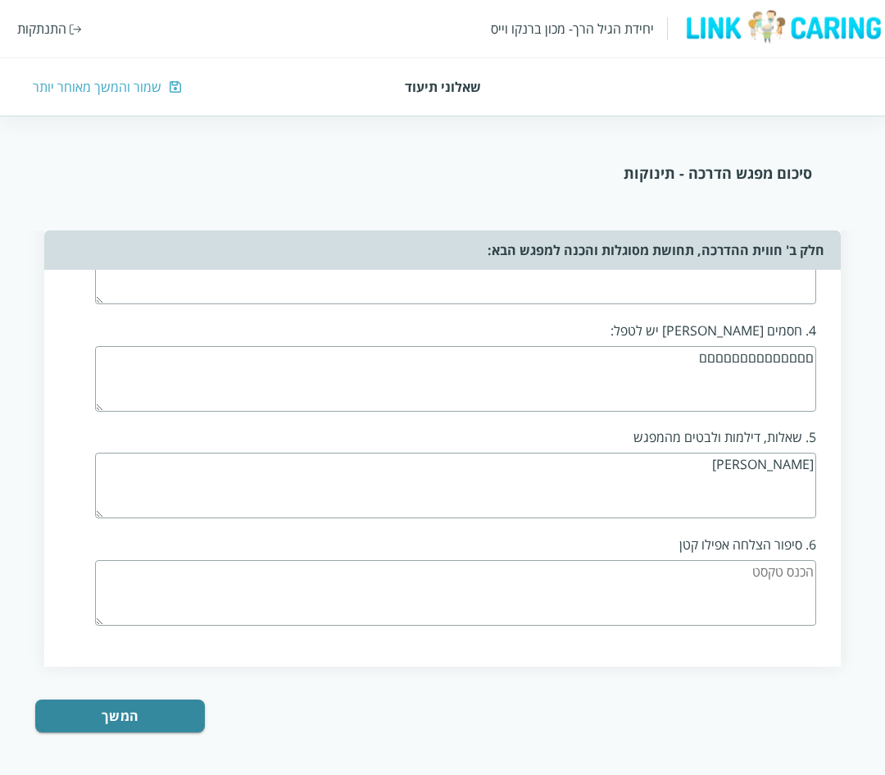
type textarea "םםםםםםםםםםםם"
click at [657, 589] on textarea at bounding box center [455, 593] width 721 height 66
type textarea "םםםםםםםםםםםםםםםםםם םםםםםםםםםםםםםםםםם םםםםםםםםםםםם םםםםםםםםםם םםםםםםםםםם םםםםםםם…"
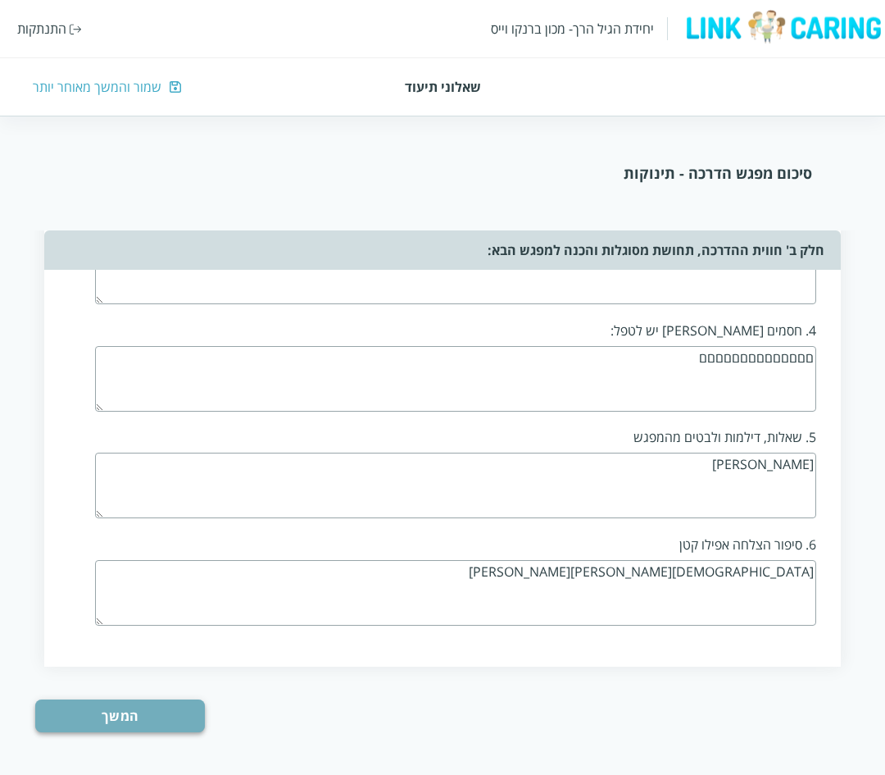
click at [111, 717] on button "המשך" at bounding box center [120, 715] width 170 height 33
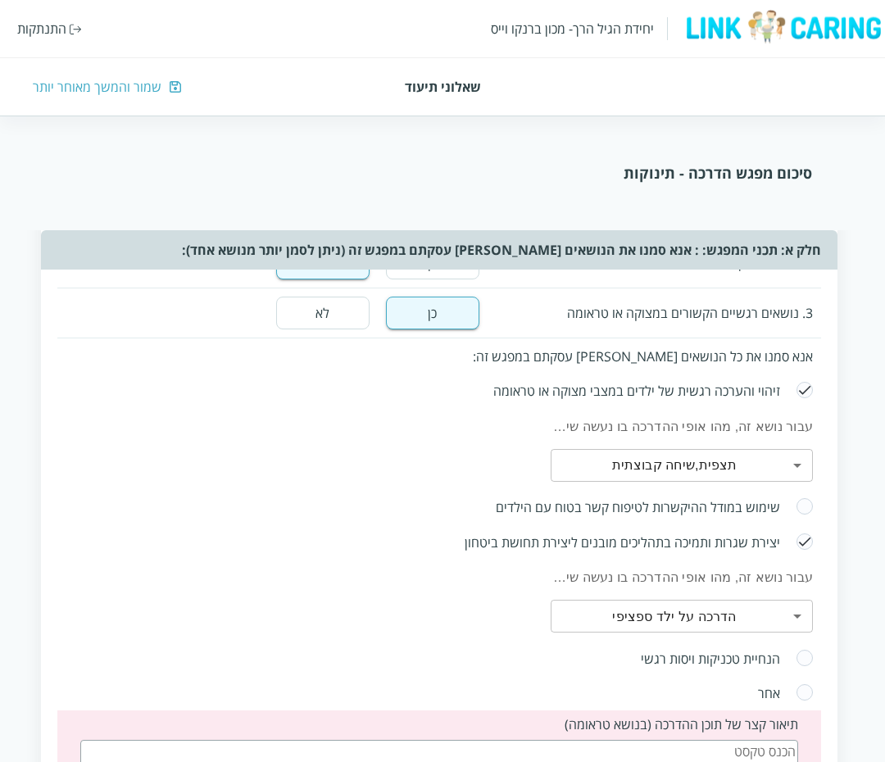
scroll to position [0, 0]
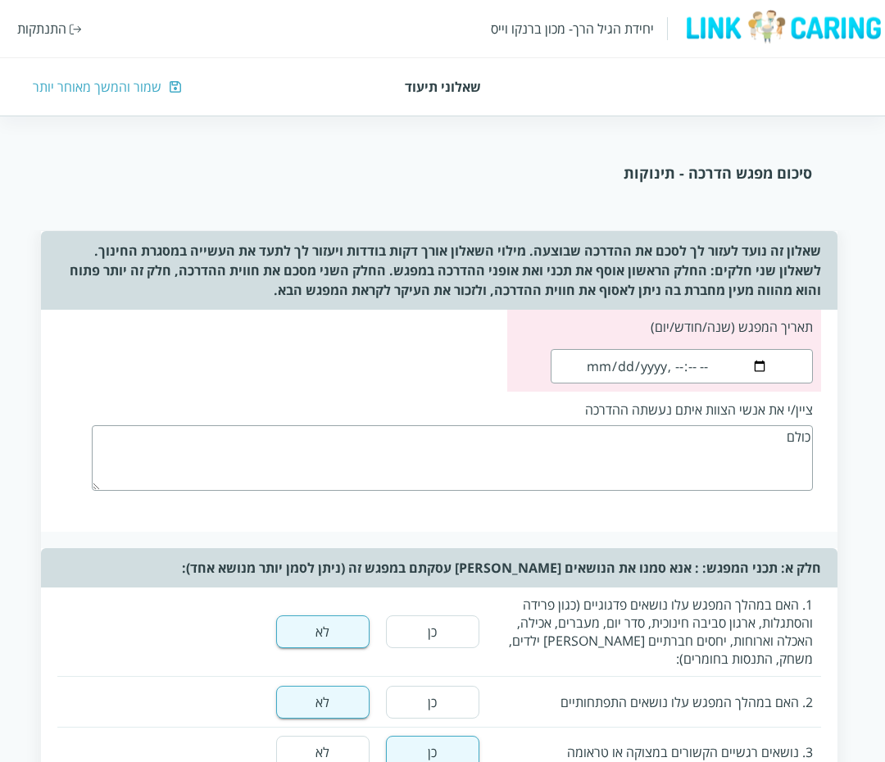
click at [679, 367] on input "datetime-local" at bounding box center [682, 366] width 262 height 34
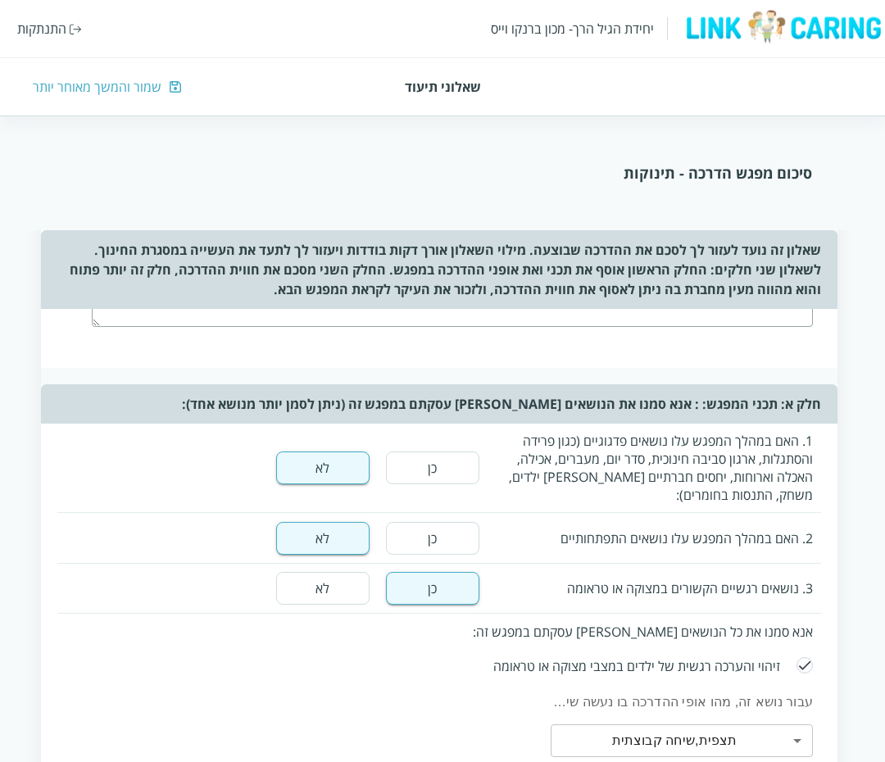
scroll to position [36, 0]
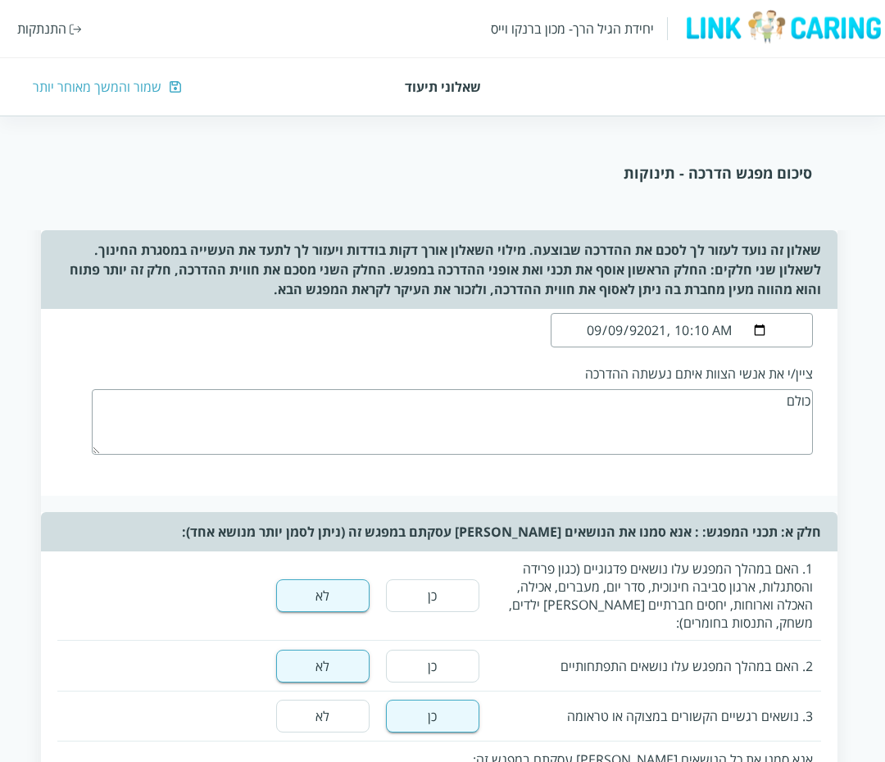
type input "92021-09-09T10:10"
click at [611, 429] on textarea "כולם" at bounding box center [452, 422] width 721 height 66
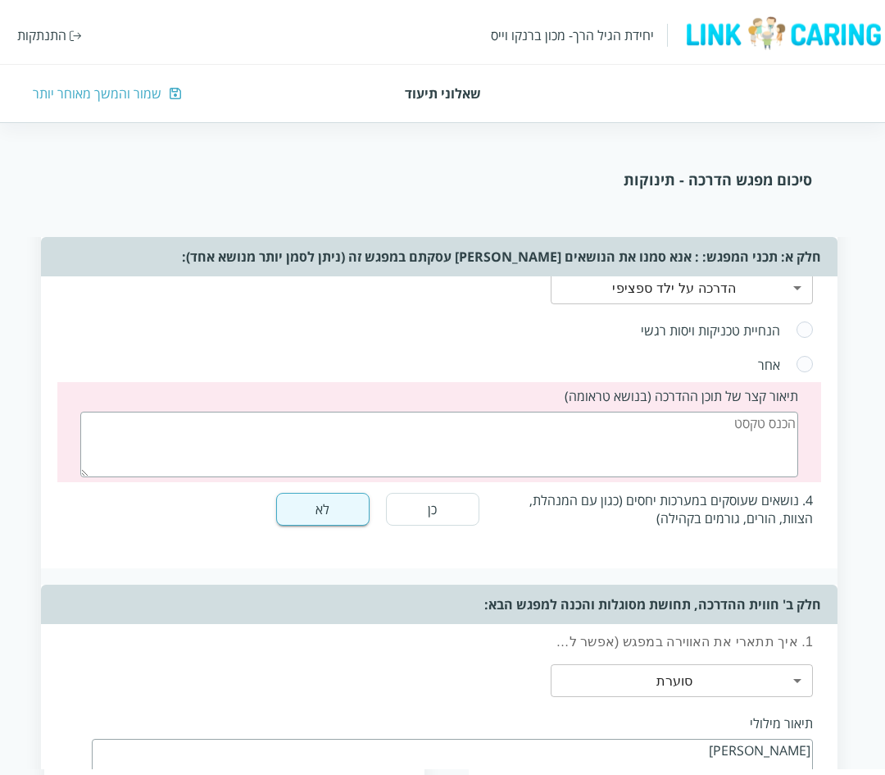
scroll to position [774, 0]
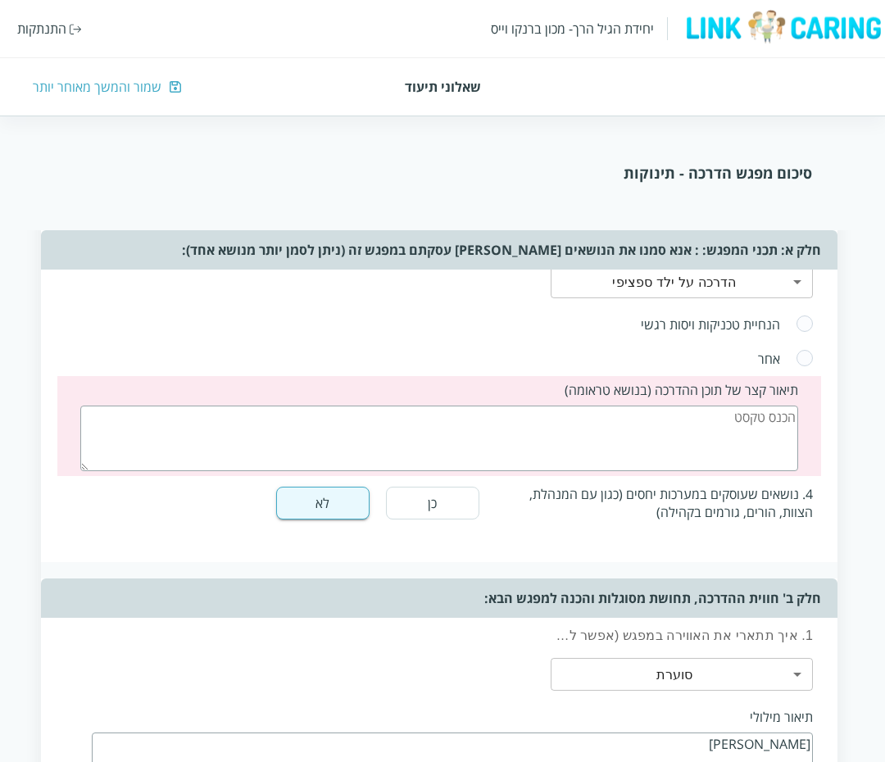
click at [688, 422] on textarea at bounding box center [439, 439] width 718 height 66
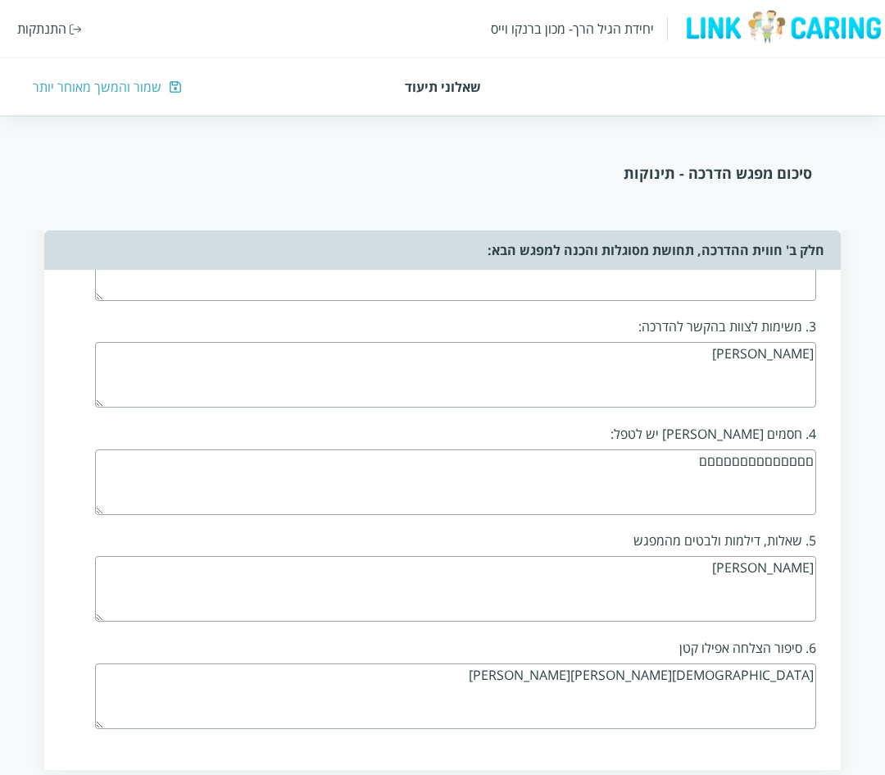
scroll to position [1488, 0]
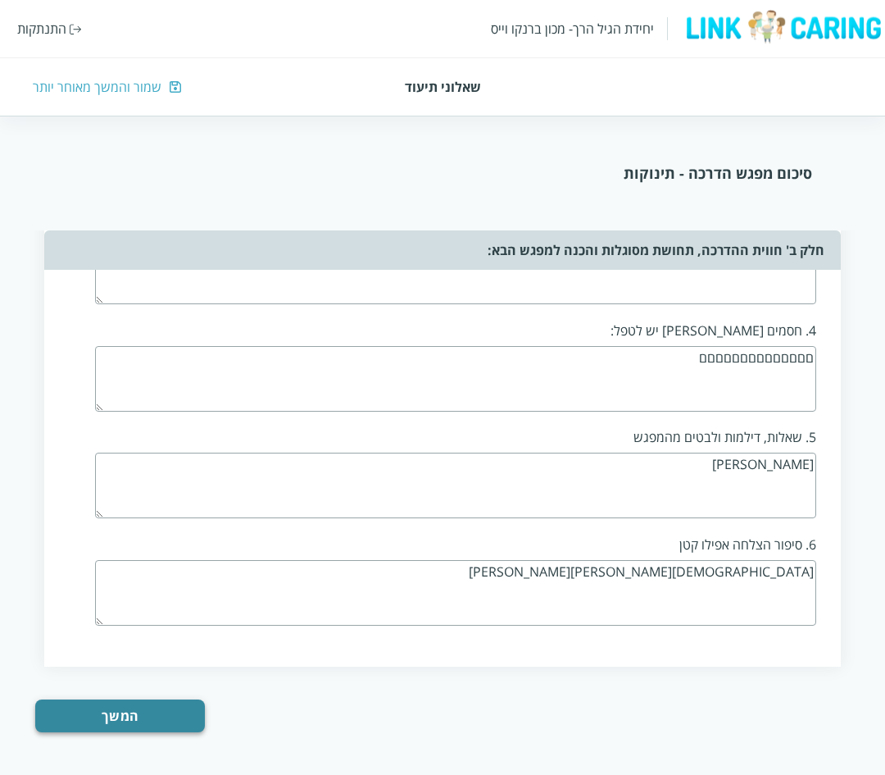
type textarea "000000000000000"
click at [102, 719] on button "המשך" at bounding box center [120, 715] width 170 height 33
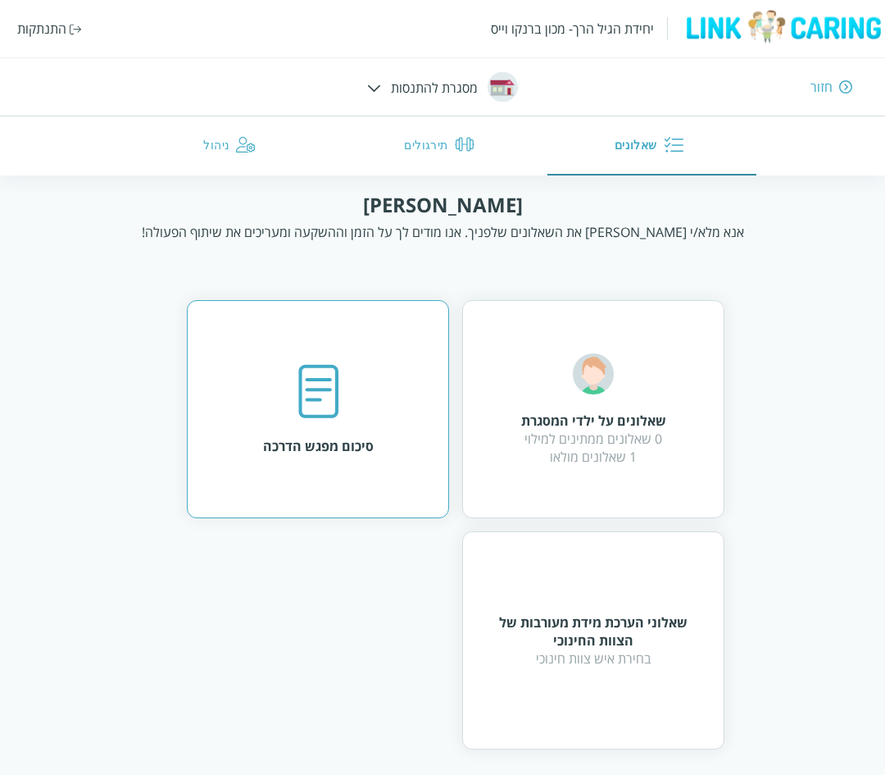
click at [299, 394] on img at bounding box center [318, 392] width 41 height 56
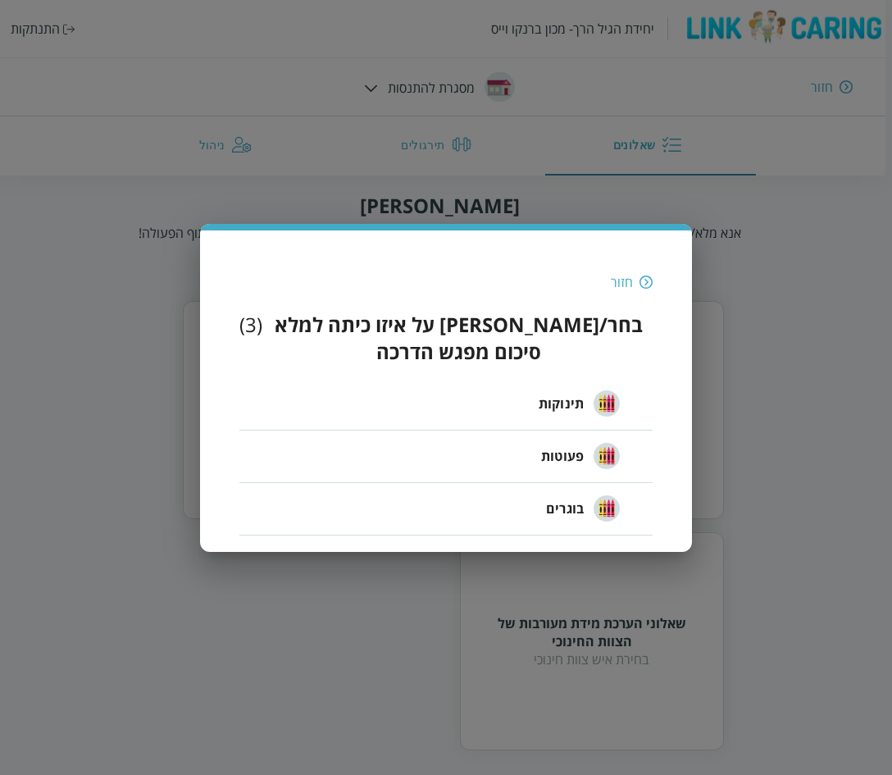
click at [628, 291] on div "חזור" at bounding box center [622, 282] width 22 height 18
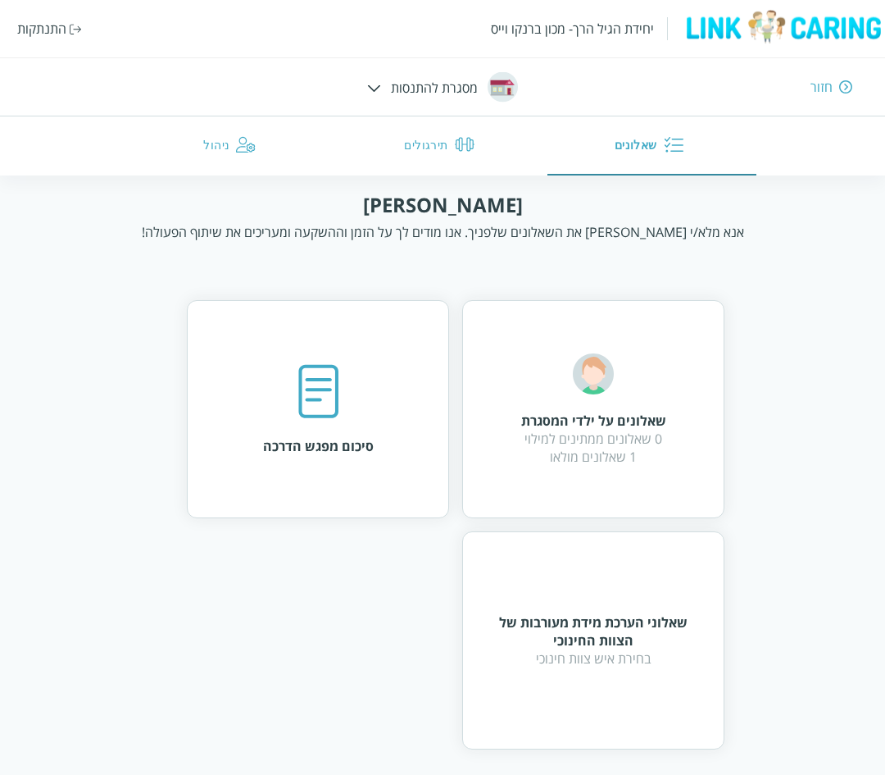
click at [725, 270] on div "שאלונים על ילדי המסגרת 0 שאלונים ממתינים למילוי 1 שאלונים מולאו סיכום מפגש הדרכ…" at bounding box center [443, 508] width 565 height 482
click at [7, 425] on div "שלום המדריכה אנא מלא/י בתשומת לב את השאלונים שלפניך. אנו מודים לך על הזמן וההשק…" at bounding box center [442, 470] width 885 height 558
click at [372, 86] on img at bounding box center [374, 87] width 14 height 7
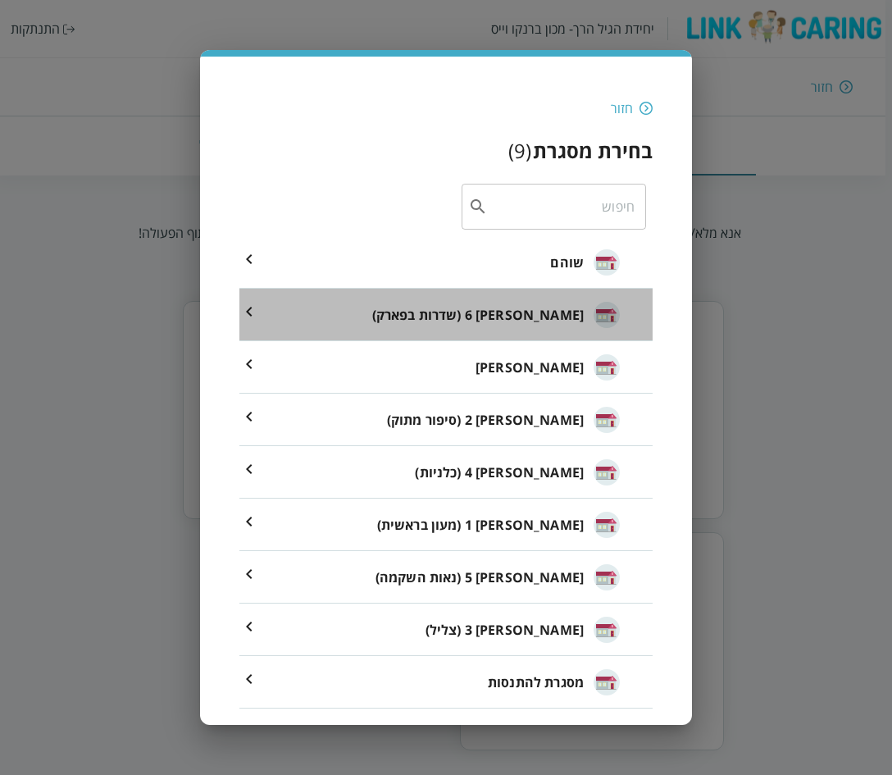
click at [513, 325] on div "מיקה 6 (שדרות בפארק)" at bounding box center [496, 314] width 248 height 70
